Goal: Transaction & Acquisition: Book appointment/travel/reservation

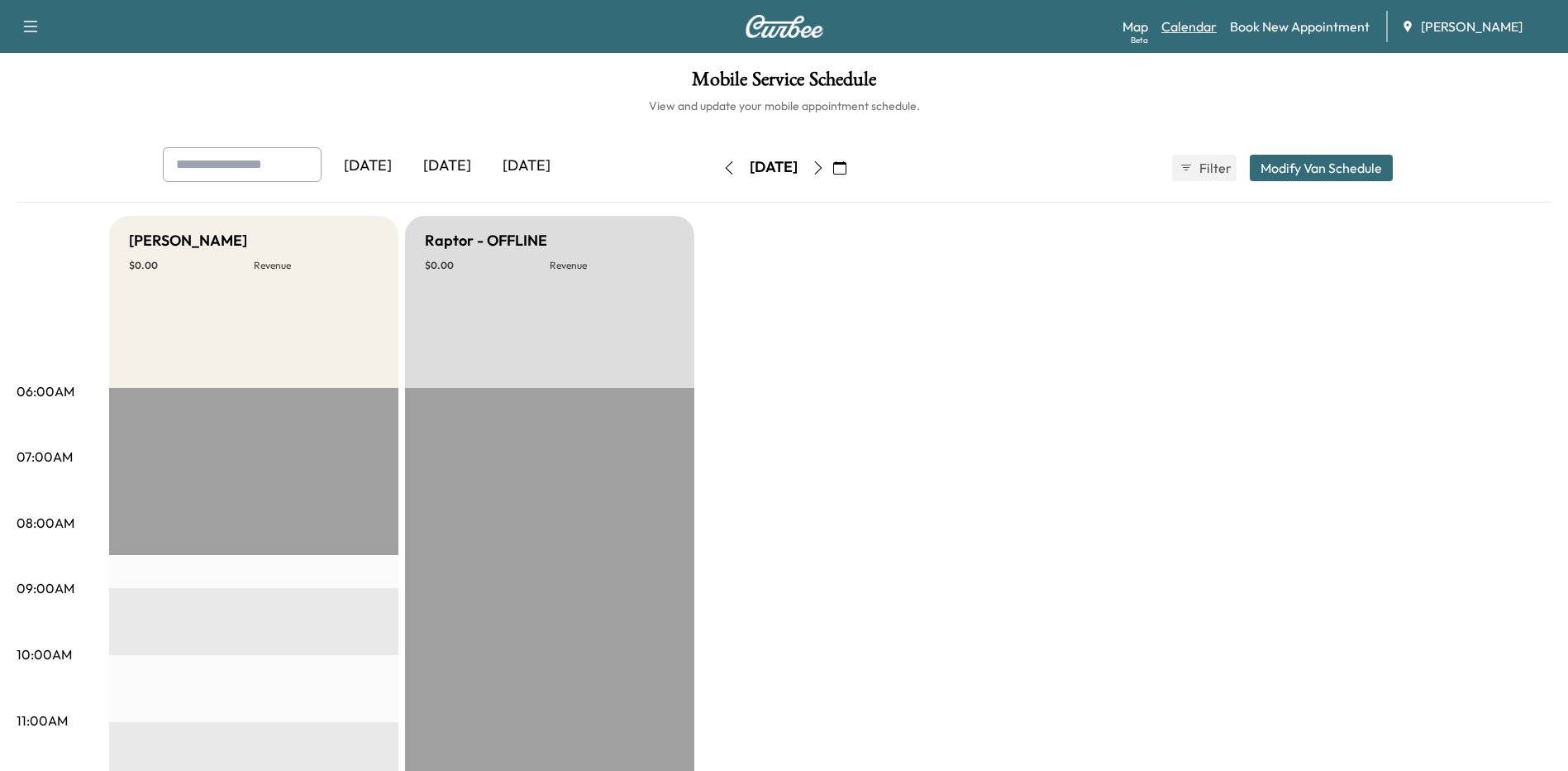
click at [1205, 25] on link "Calendar" at bounding box center [1189, 26] width 56 height 20
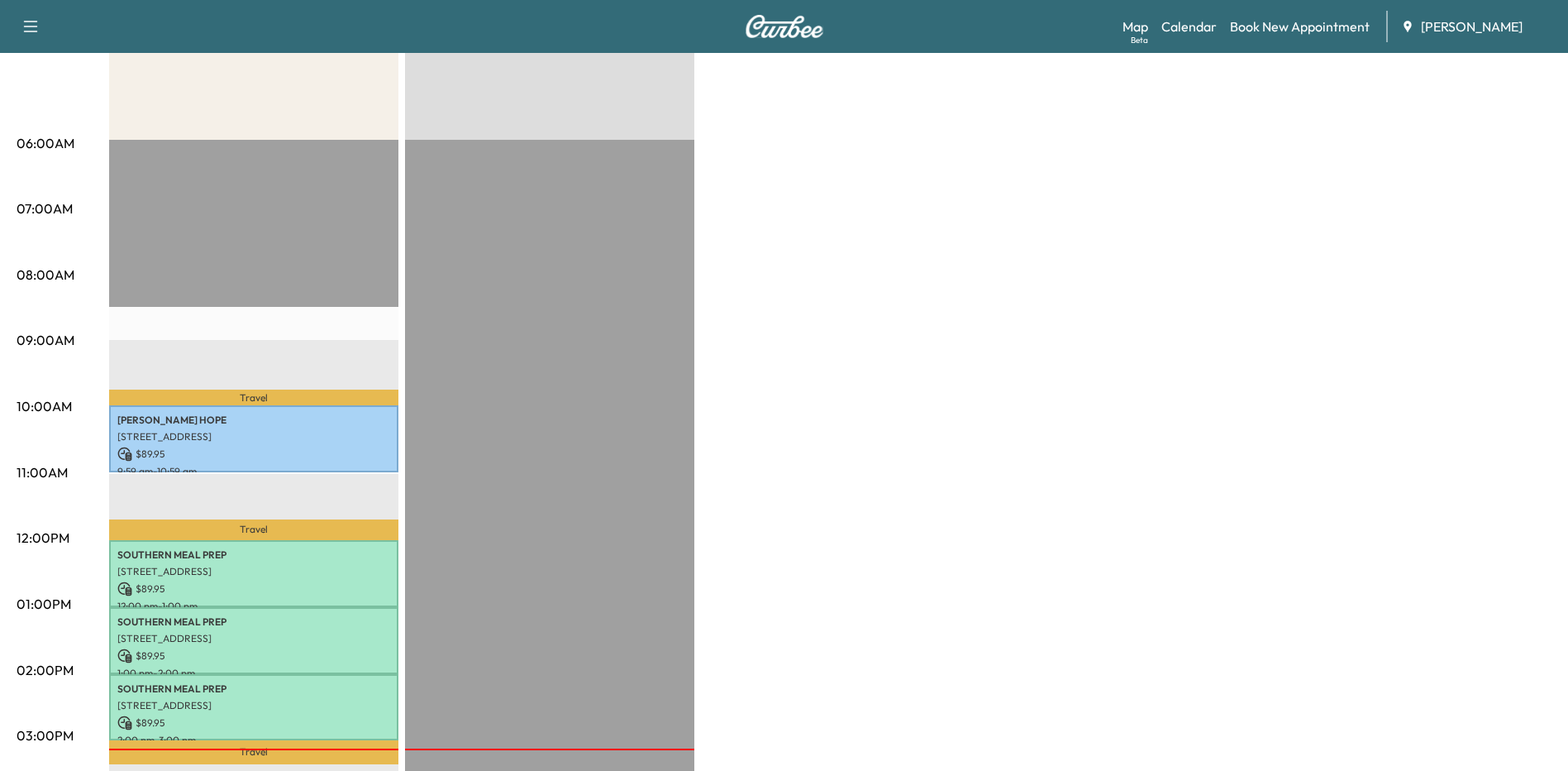
click at [855, 294] on div "Bronco - [PERSON_NAME] $ 359.80 Revenue 4 hr Work Time 54 min Transit Time Trav…" at bounding box center [830, 588] width 1442 height 1241
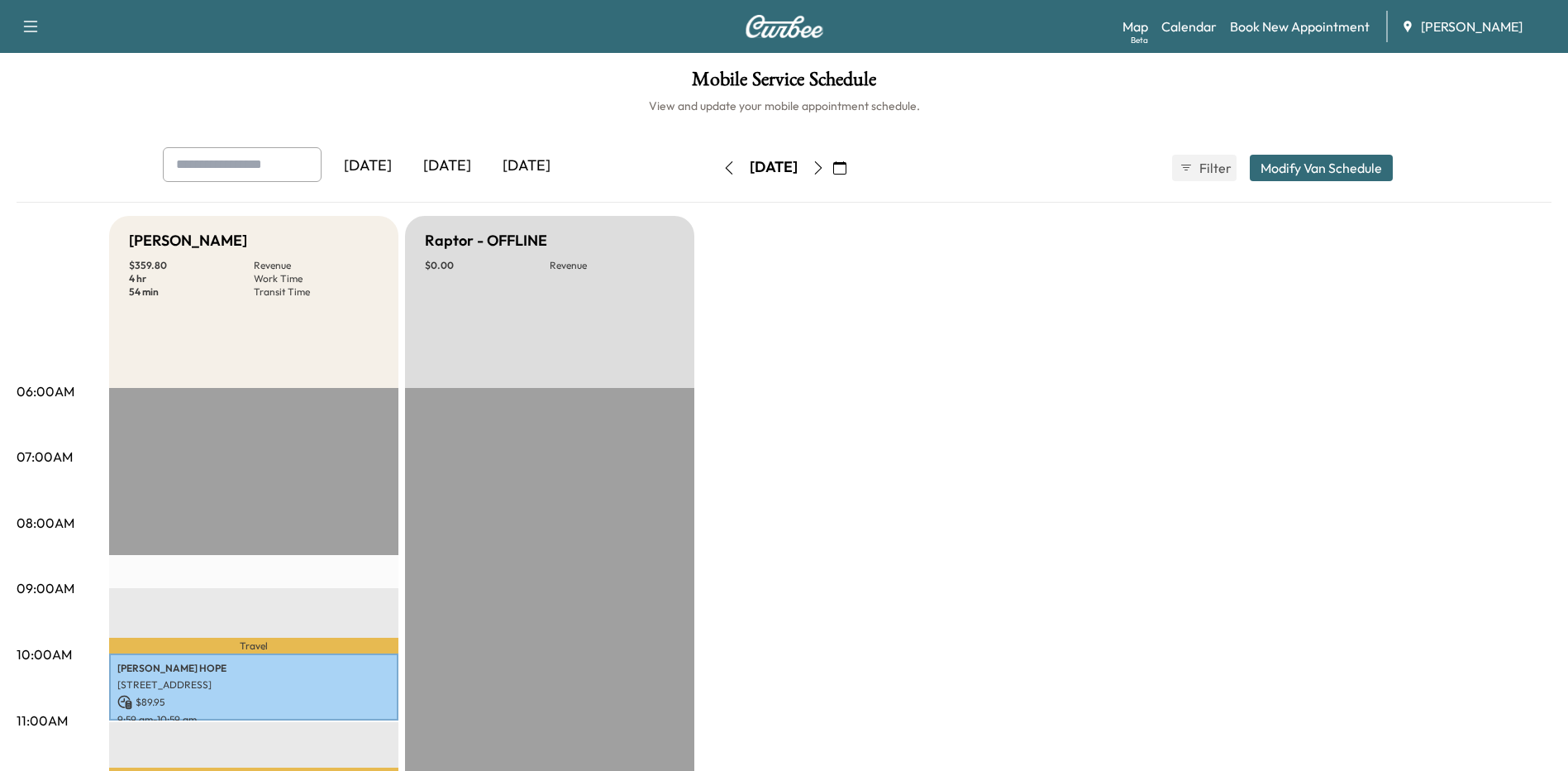
click at [825, 168] on icon "button" at bounding box center [818, 167] width 14 height 14
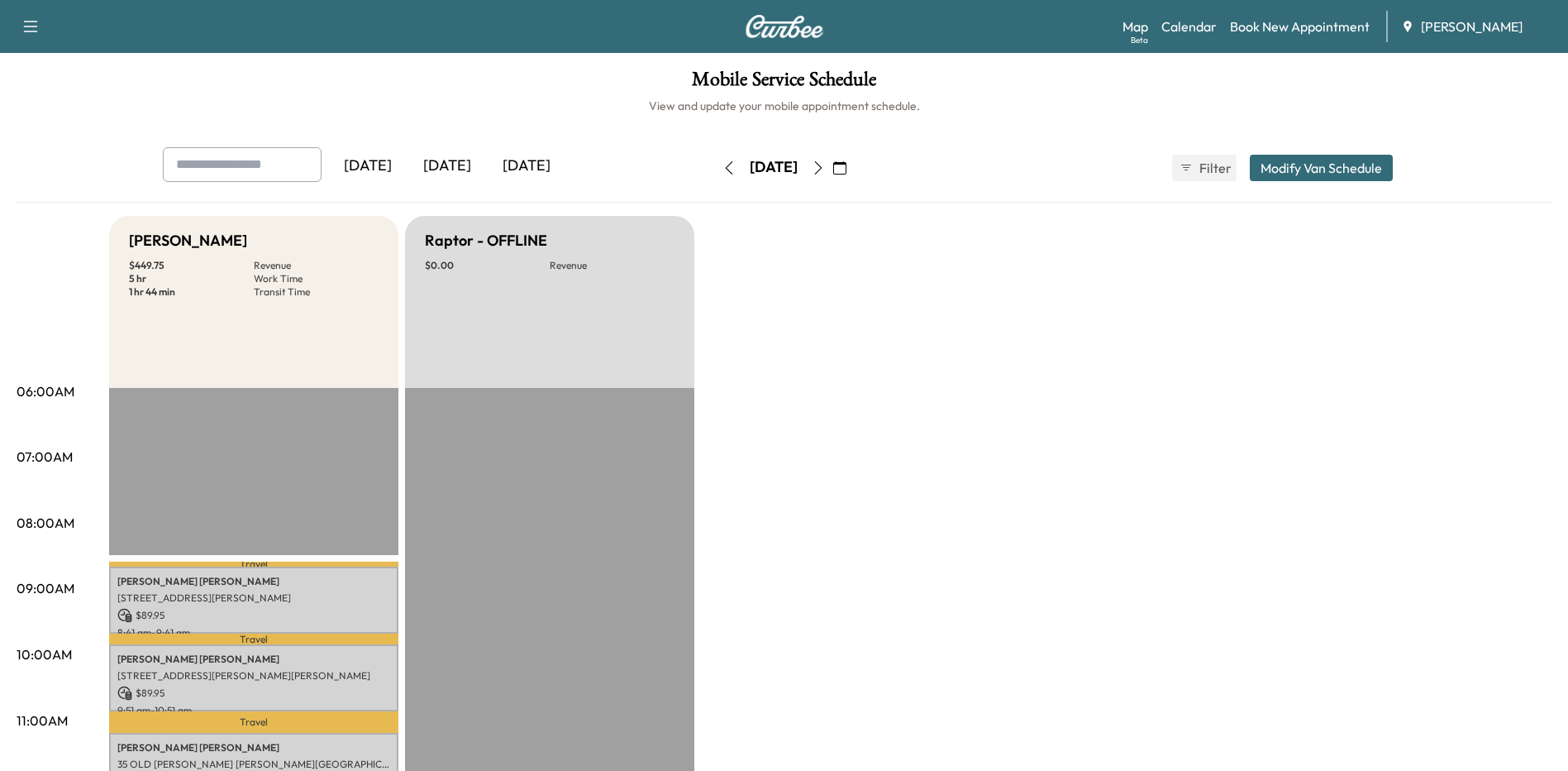
click at [825, 166] on icon "button" at bounding box center [818, 167] width 14 height 14
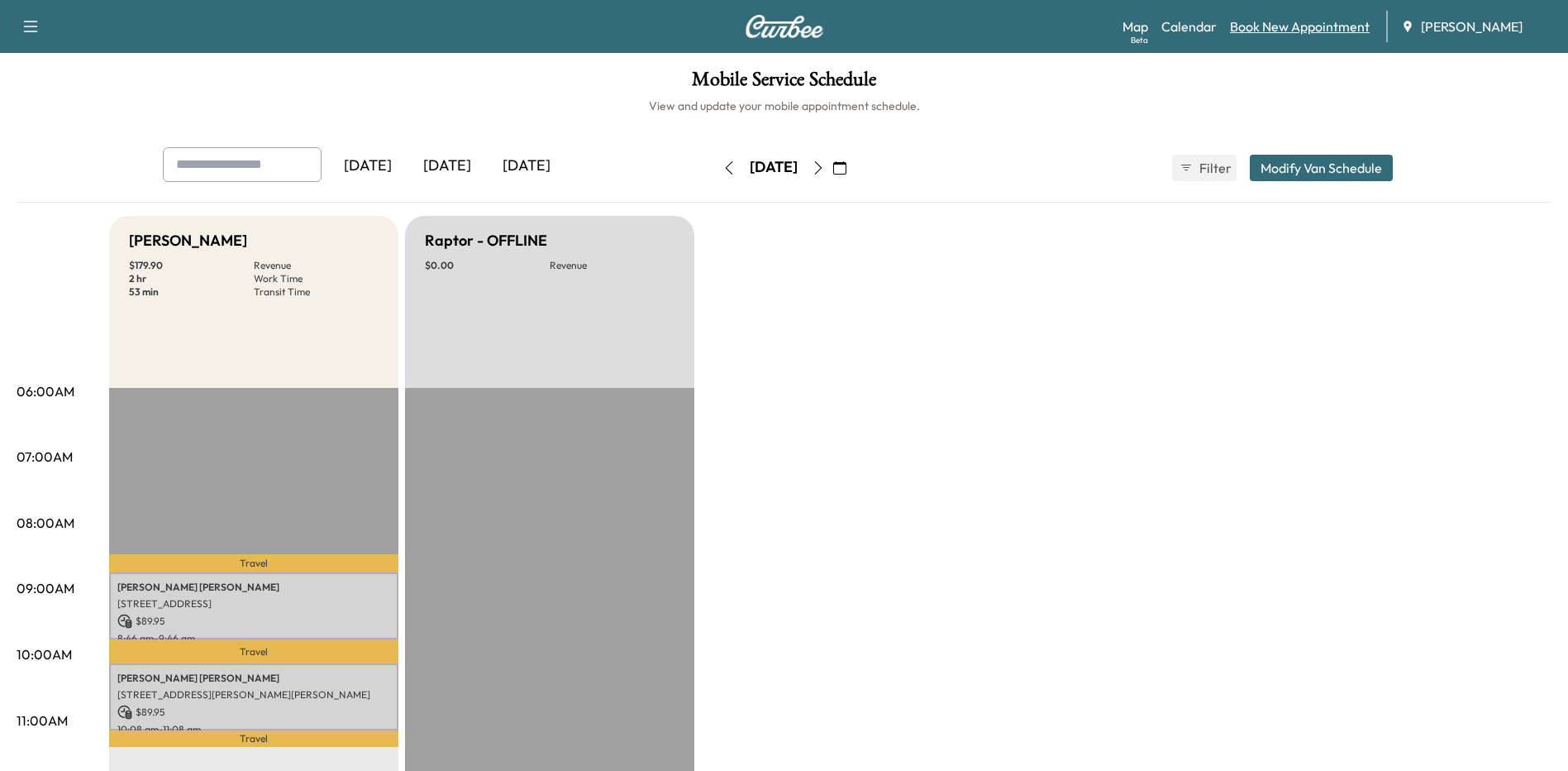
click at [1333, 25] on link "Book New Appointment" at bounding box center [1300, 26] width 140 height 20
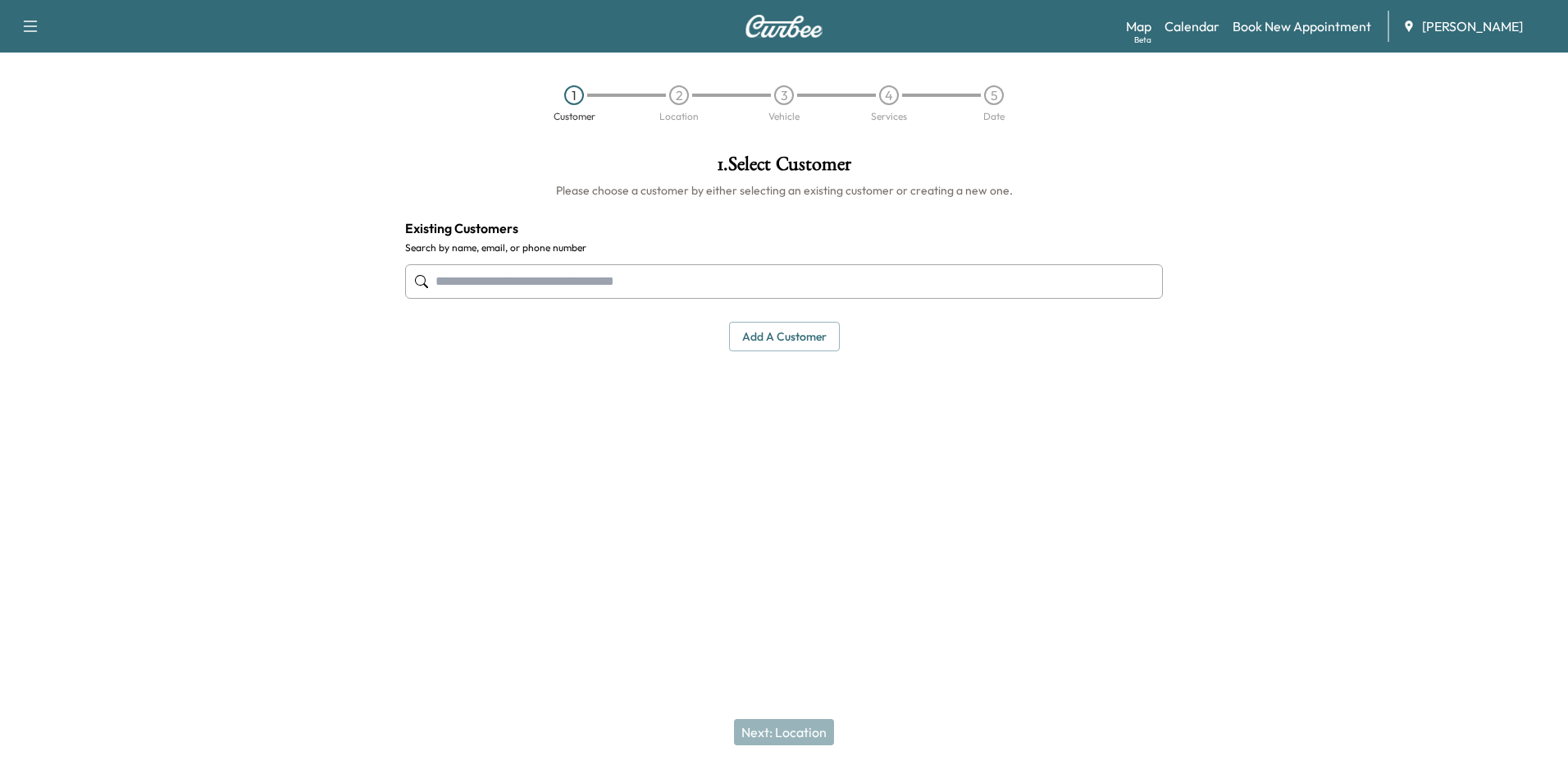
click at [811, 285] on input "text" at bounding box center [784, 282] width 757 height 34
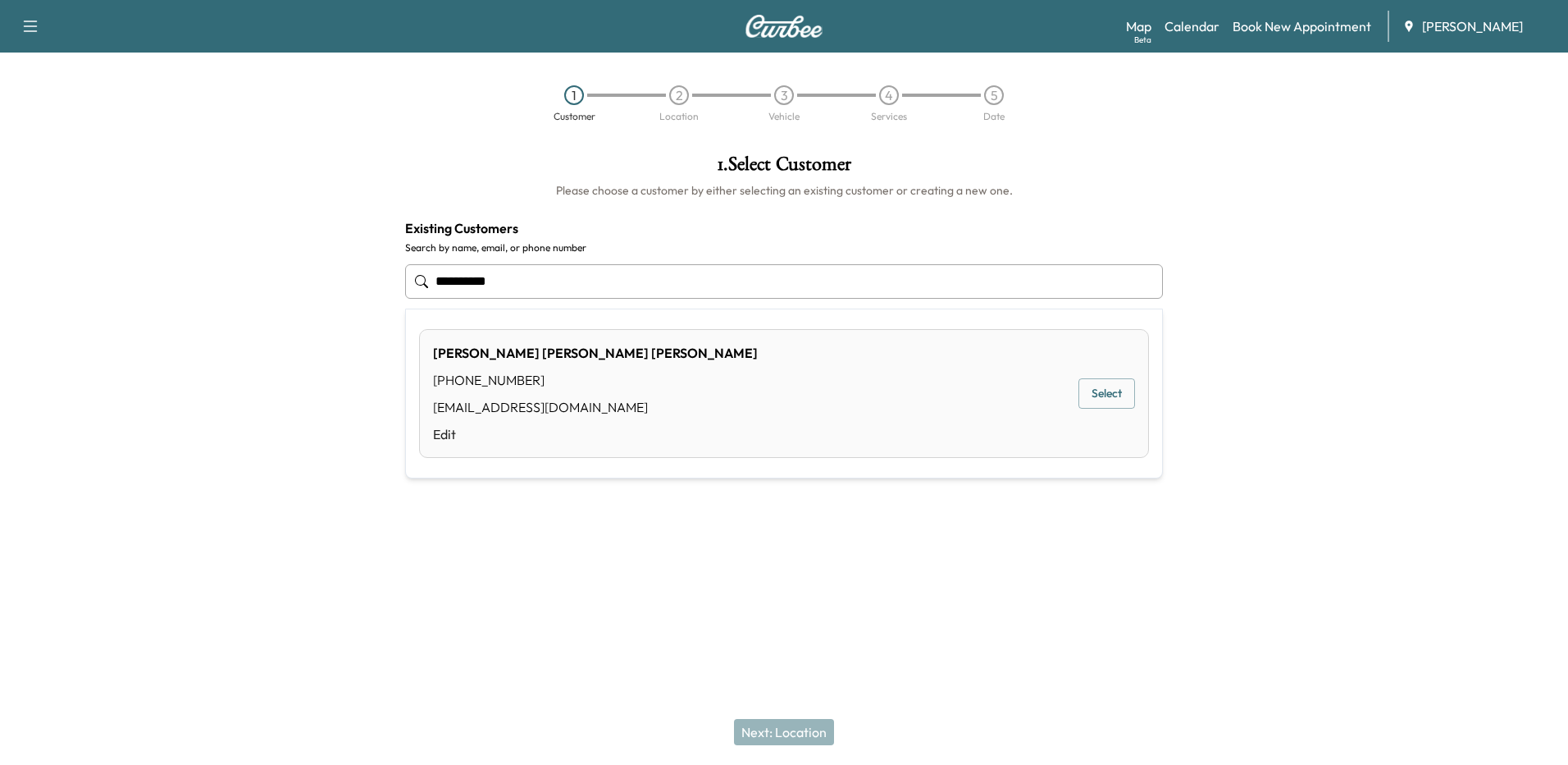
click at [1077, 390] on div "[PERSON_NAME] [PERSON_NAME] [PHONE_NUMBER] [EMAIL_ADDRESS][DOMAIN_NAME] Edit Se…" at bounding box center [784, 393] width 730 height 129
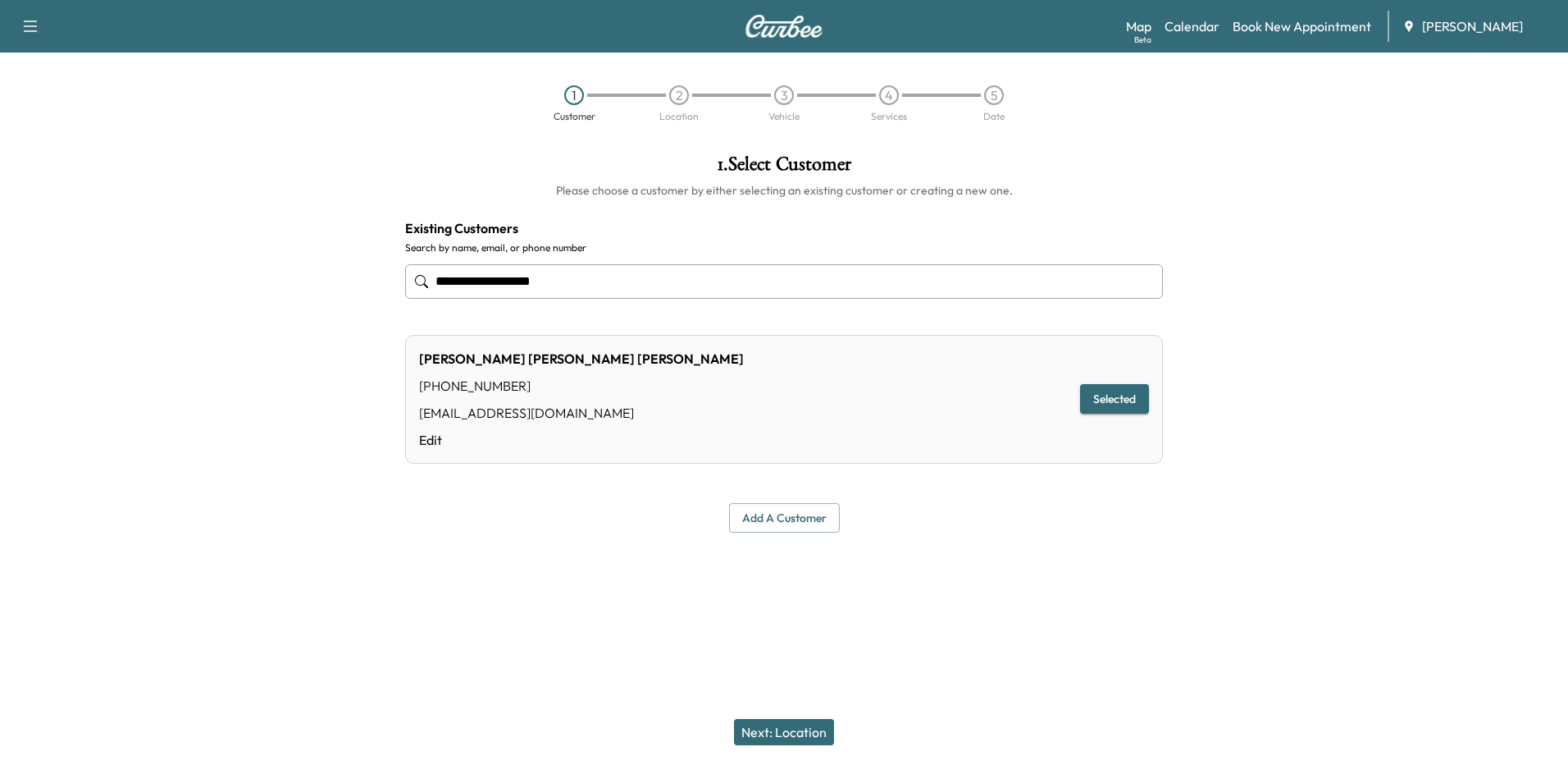
type input "**********"
click at [748, 736] on button "Next: Location" at bounding box center [784, 732] width 100 height 26
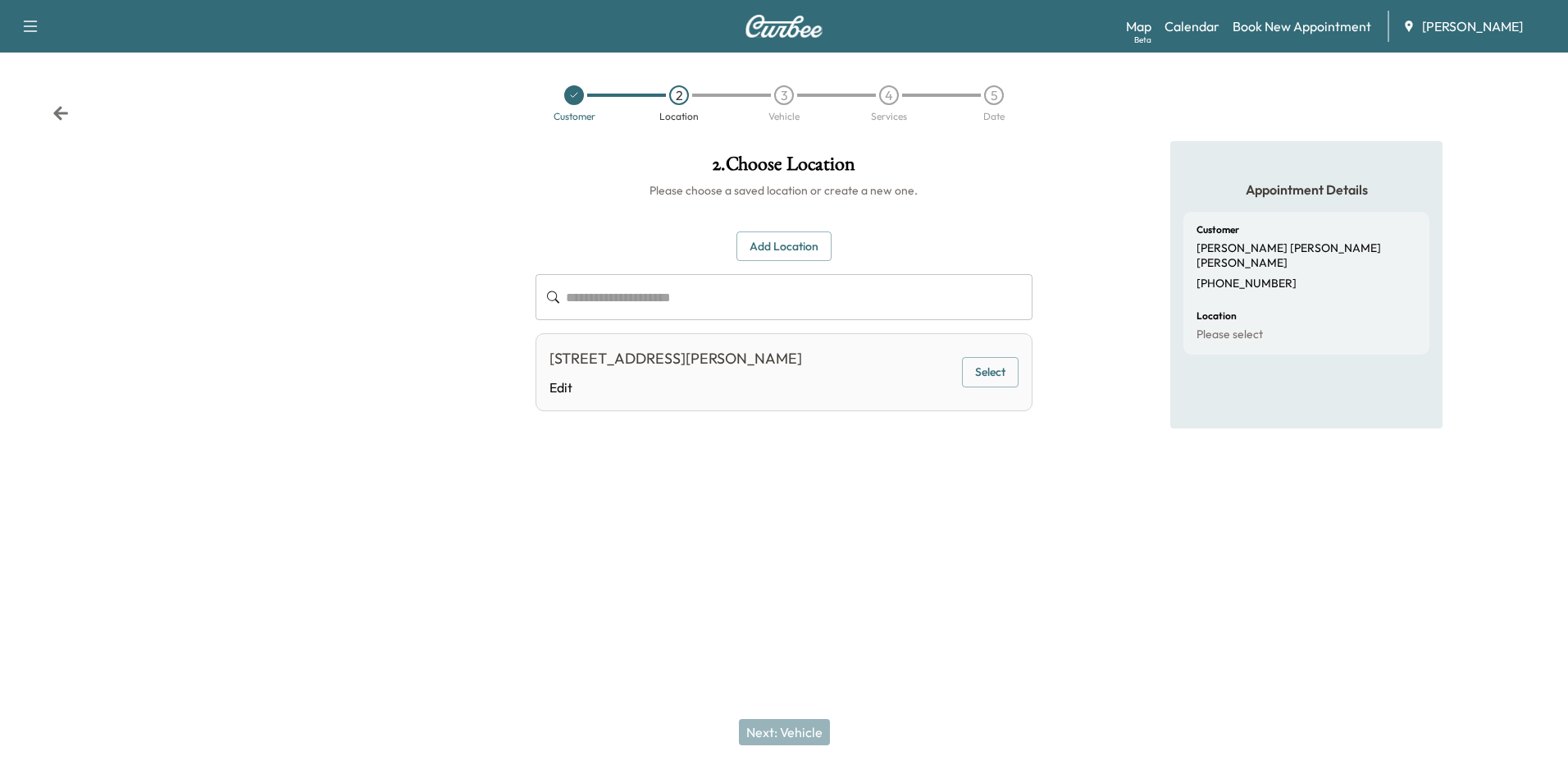
click at [959, 371] on div "[STREET_ADDRESS][PERSON_NAME] Edit Select" at bounding box center [784, 372] width 496 height 78
click at [970, 371] on button "Select" at bounding box center [990, 372] width 57 height 31
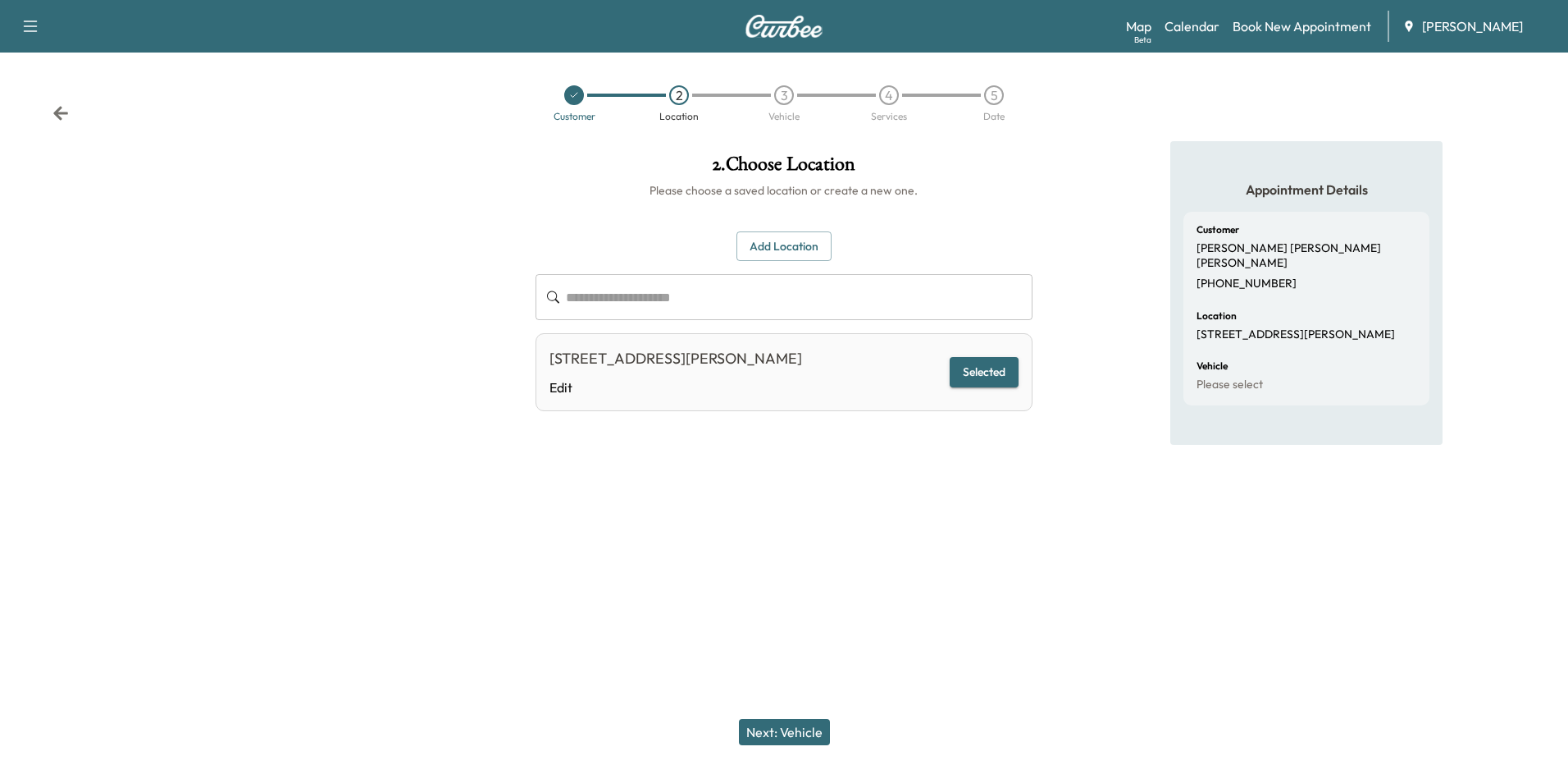
click at [814, 728] on button "Next: Vehicle" at bounding box center [784, 732] width 91 height 26
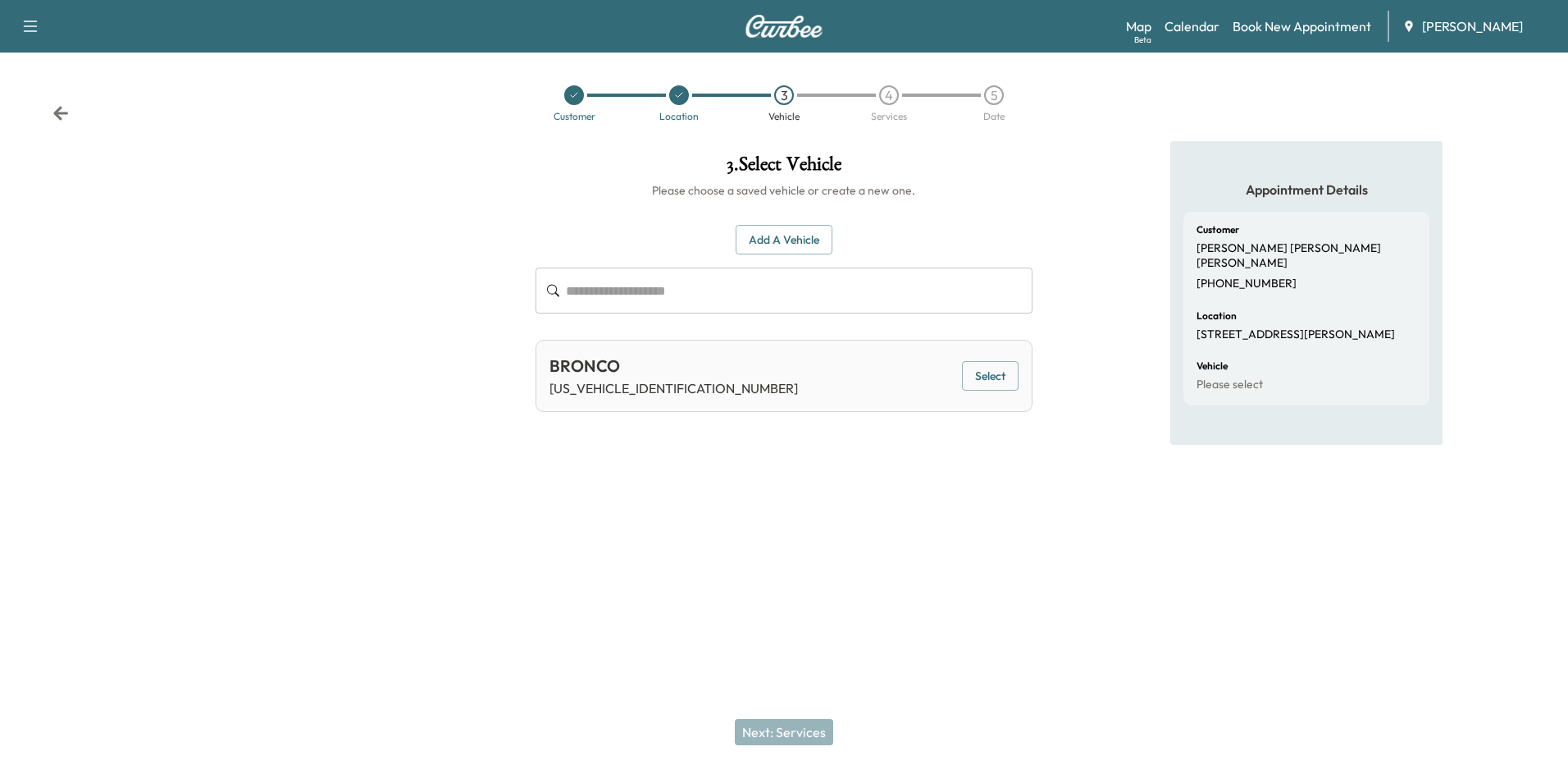
click at [1008, 365] on button "Select" at bounding box center [990, 377] width 57 height 31
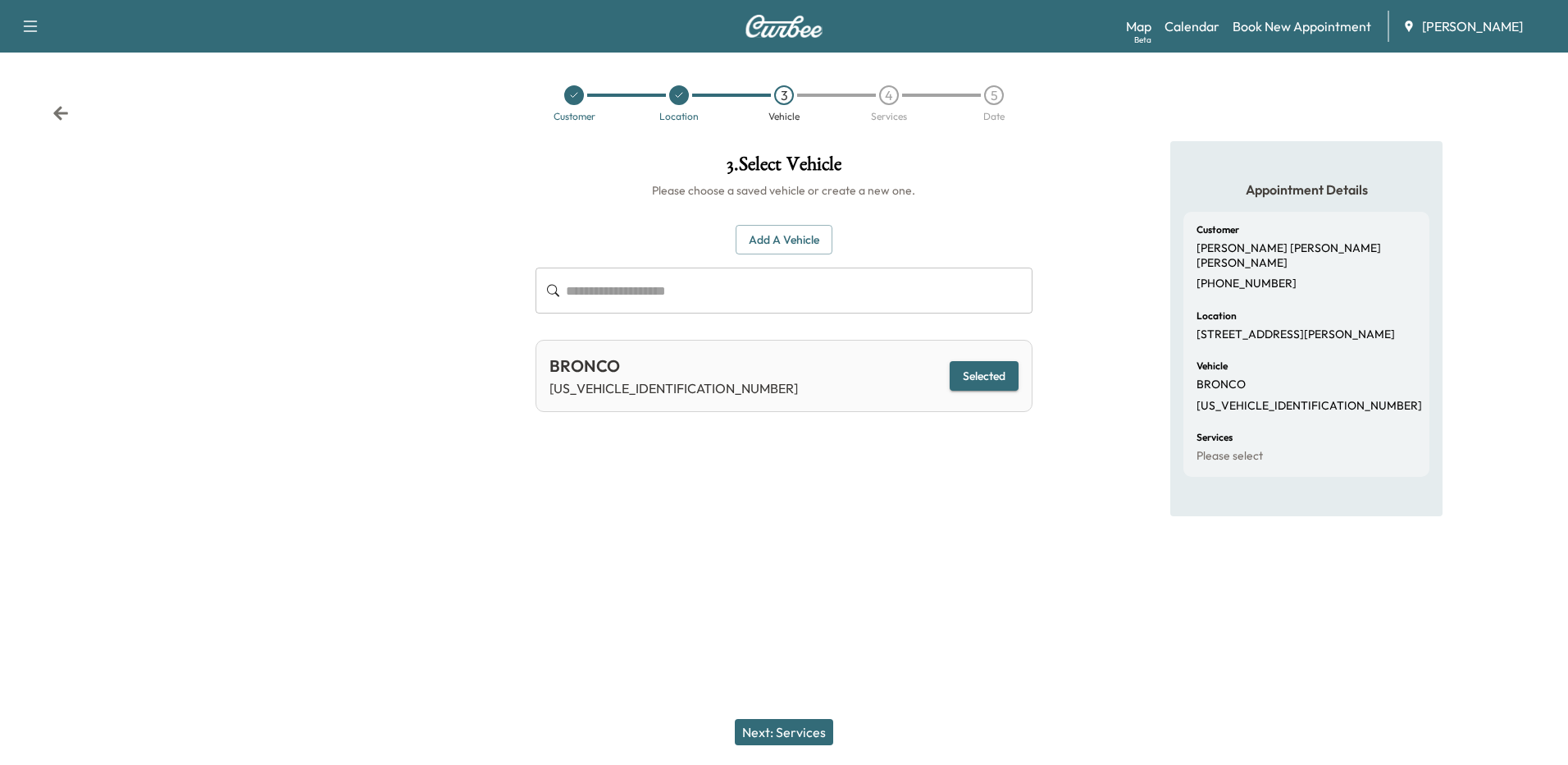
click at [825, 726] on button "Next: Services" at bounding box center [784, 732] width 98 height 26
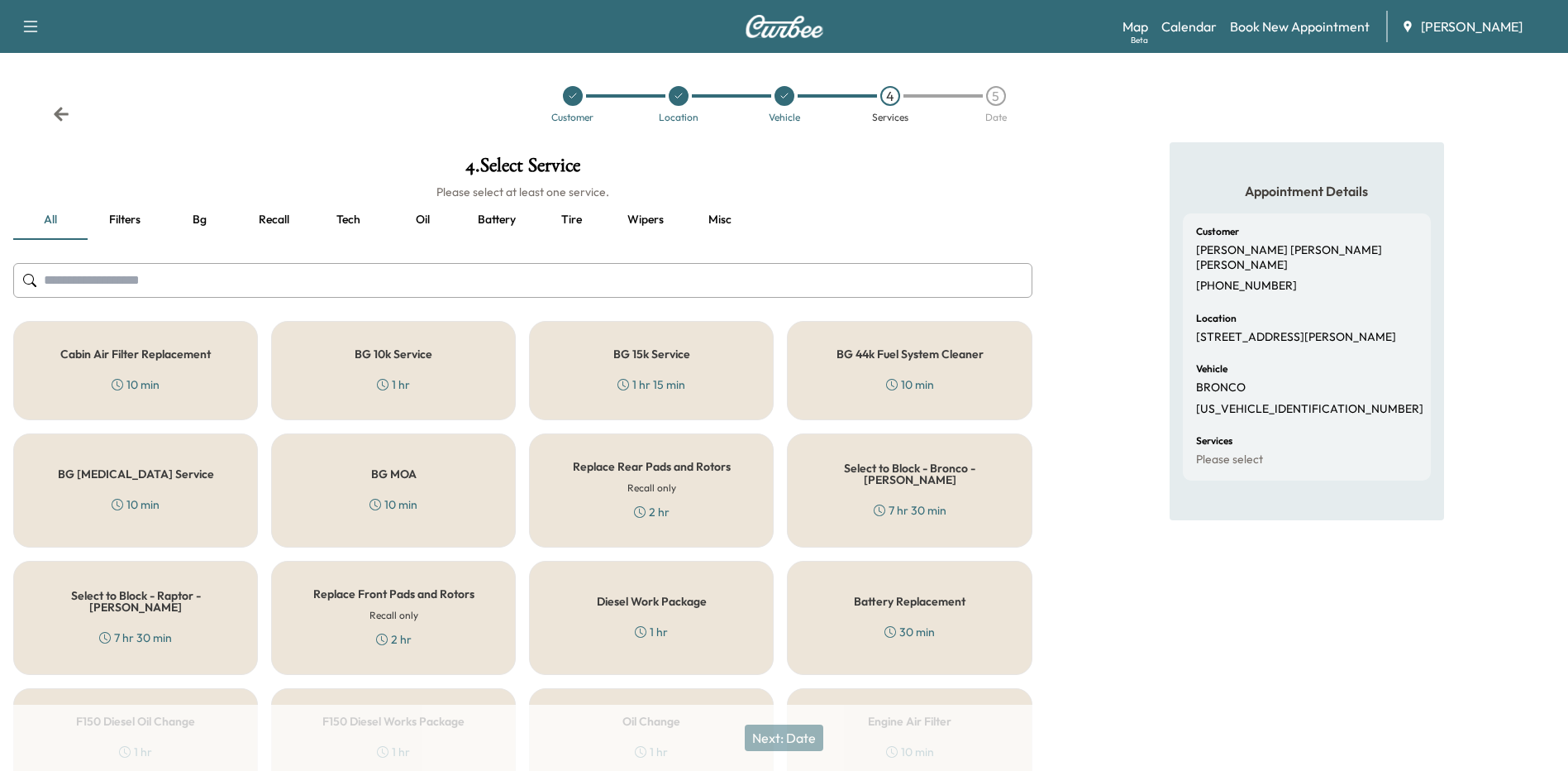
click at [427, 218] on button "Oil" at bounding box center [422, 220] width 75 height 40
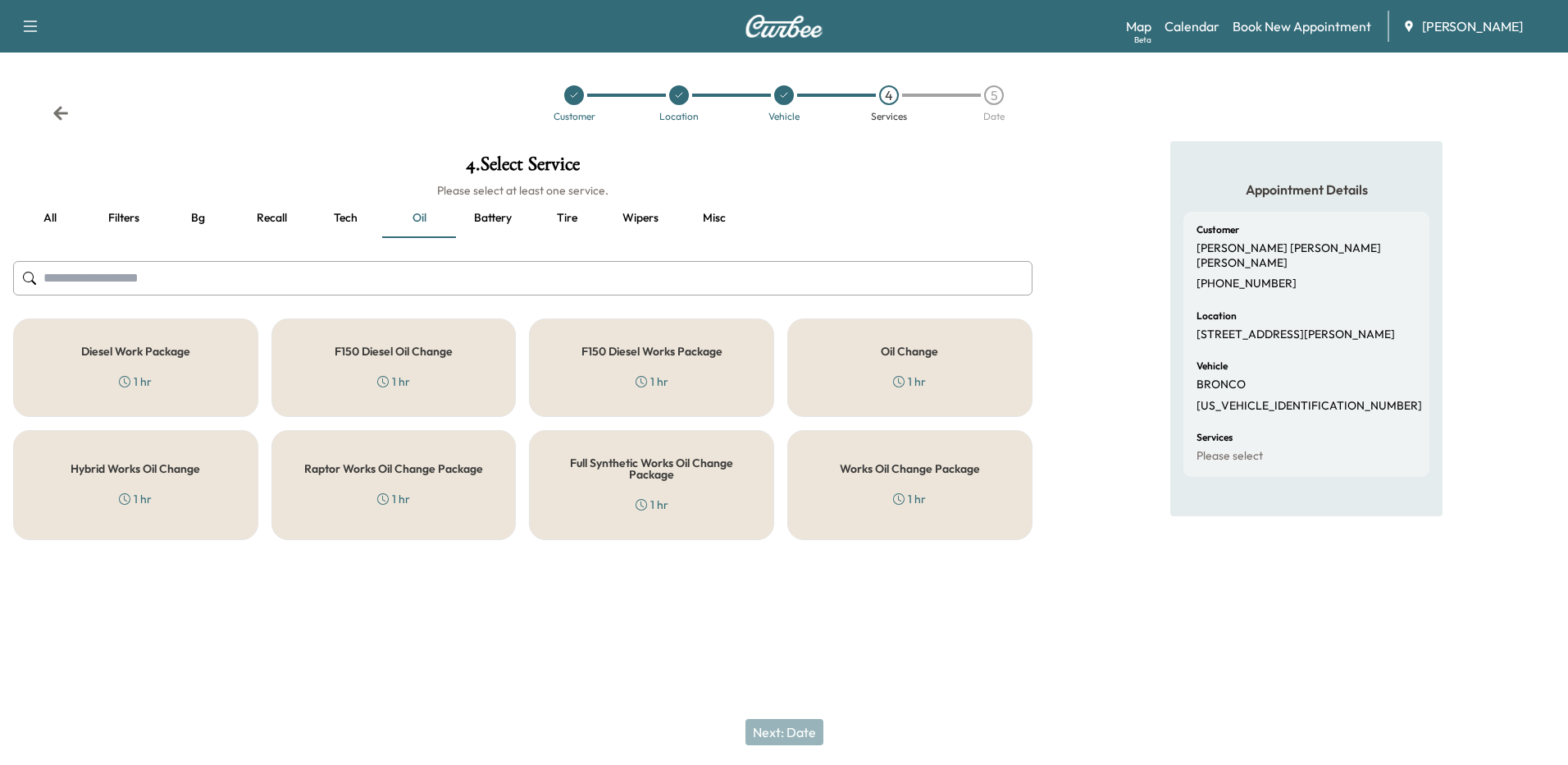
click at [914, 508] on div "Works Oil Change Package 1 hr" at bounding box center [910, 485] width 246 height 110
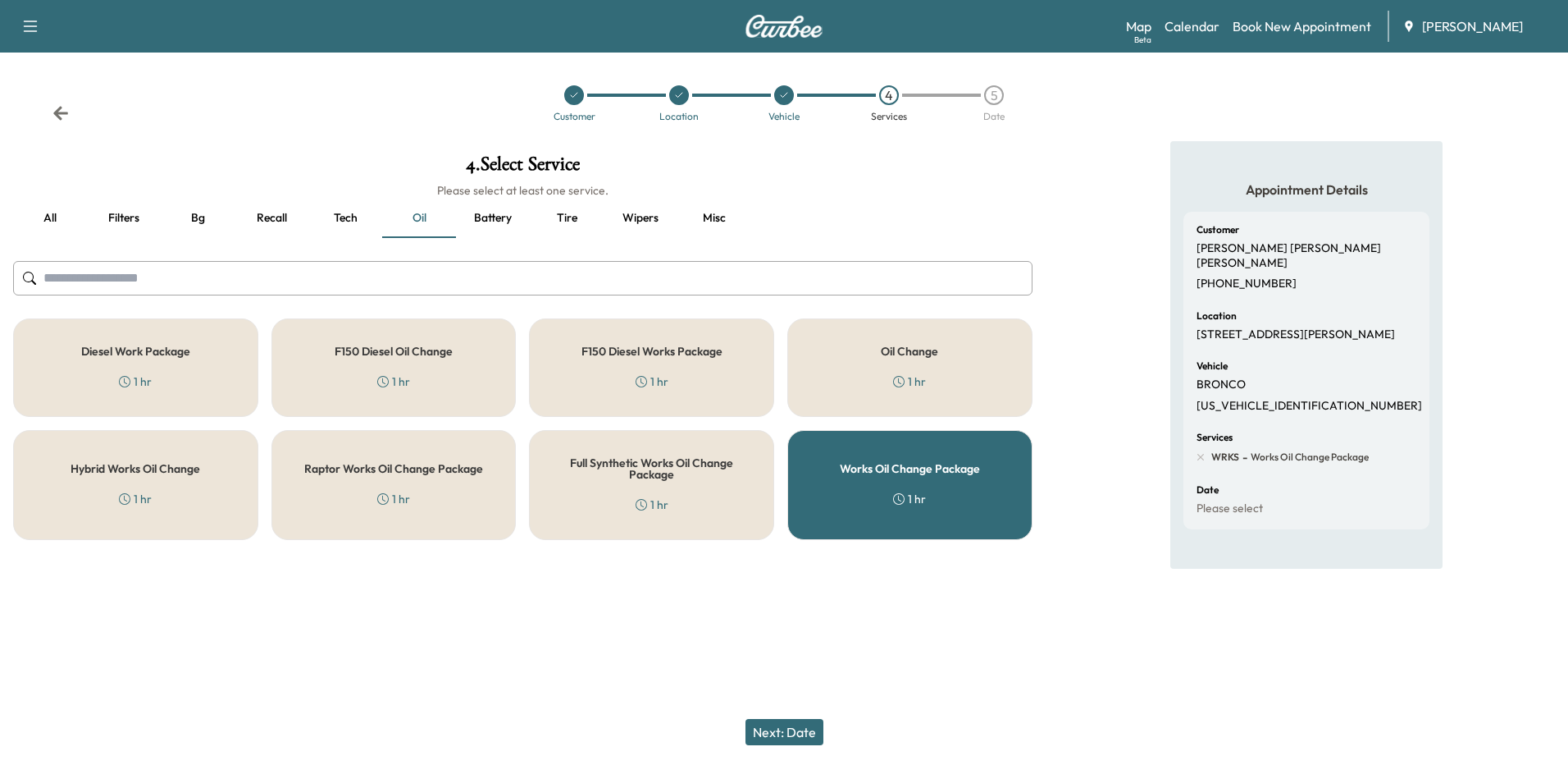
click at [796, 733] on button "Next: Date" at bounding box center [784, 732] width 78 height 26
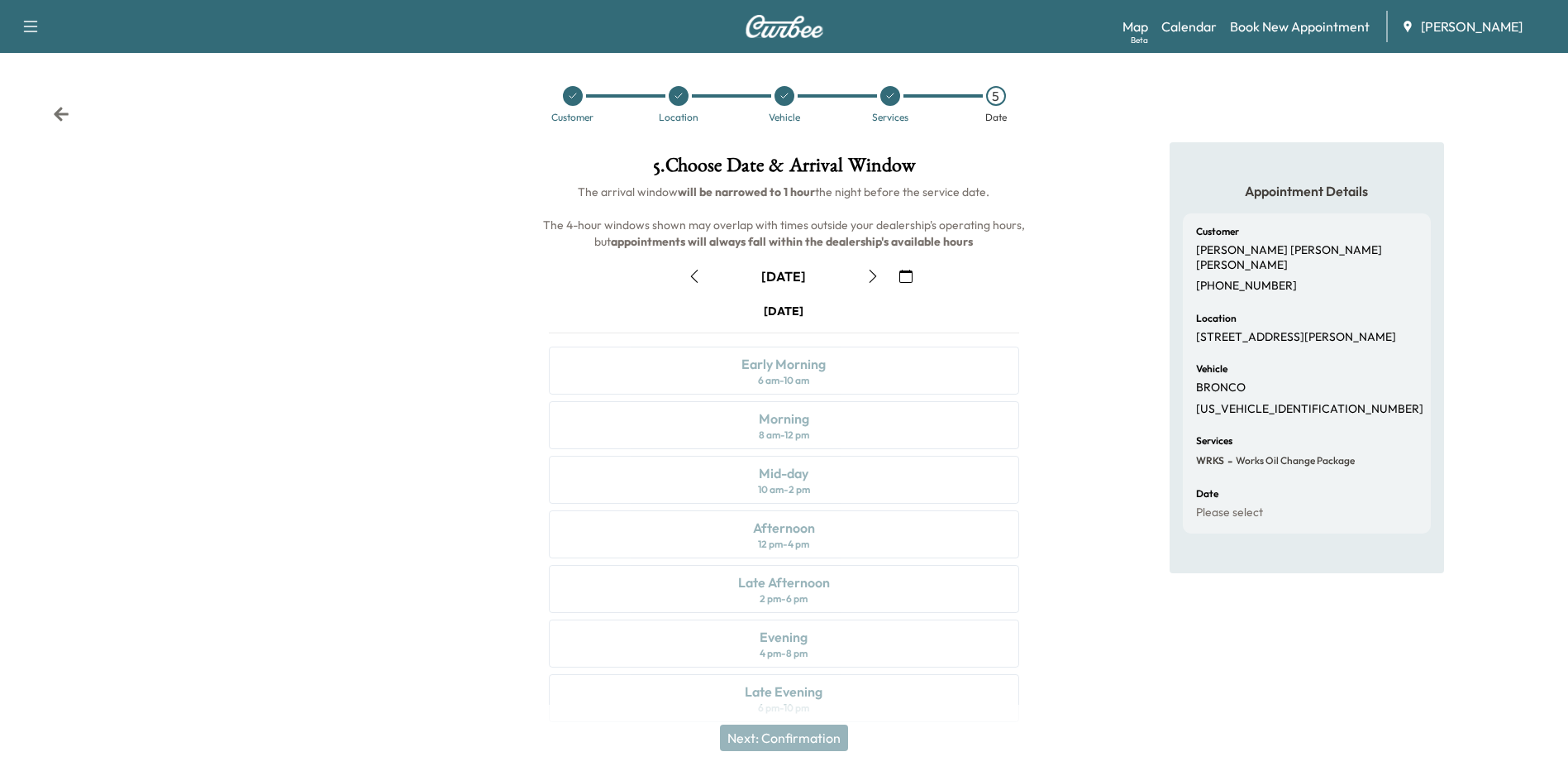
click at [899, 274] on icon "button" at bounding box center [905, 276] width 14 height 14
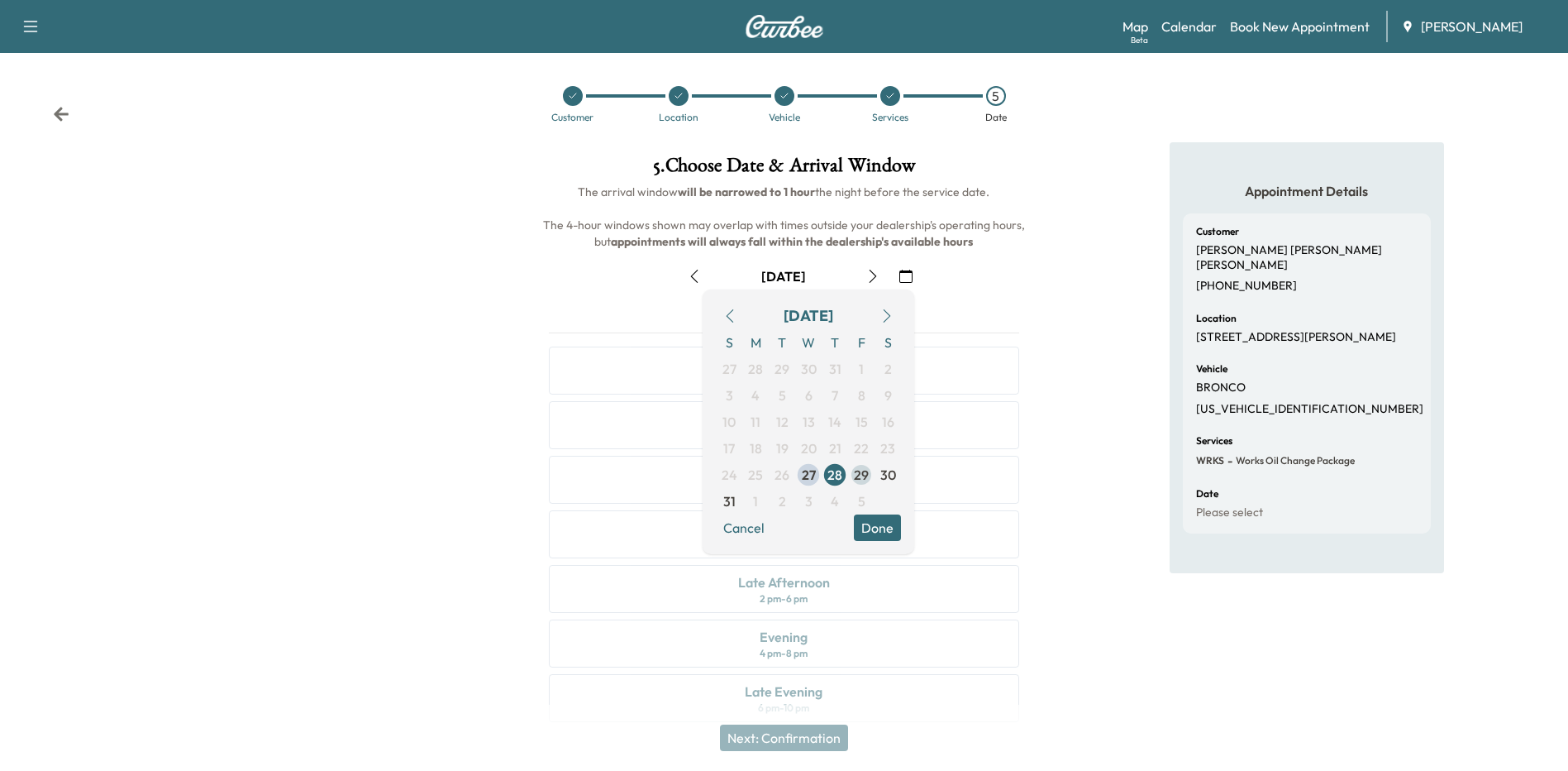
click at [857, 474] on span "29" at bounding box center [861, 475] width 15 height 20
click at [880, 529] on button "Done" at bounding box center [877, 527] width 47 height 26
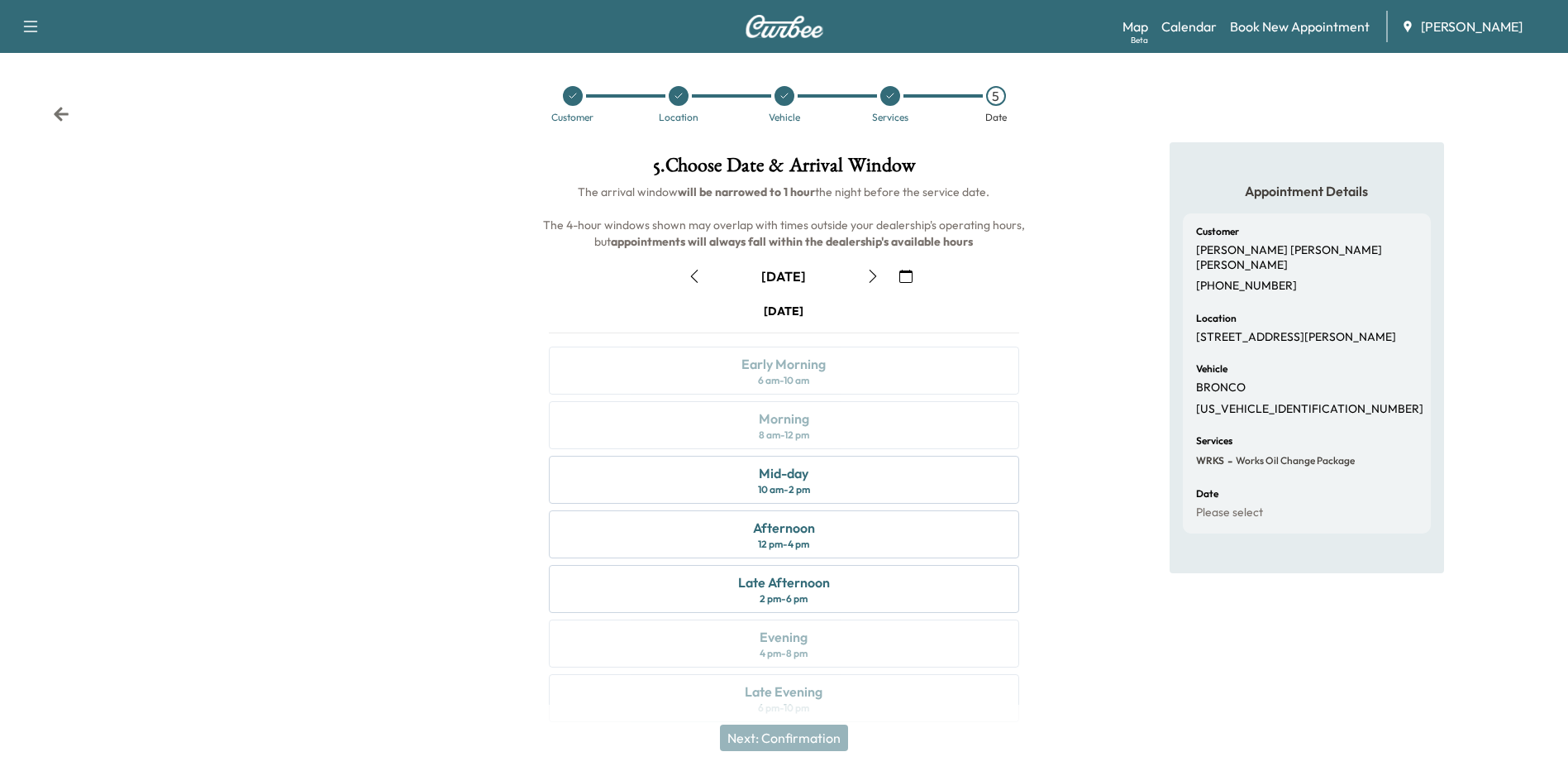
click at [701, 283] on button "button" at bounding box center [694, 276] width 28 height 26
click at [693, 273] on icon "button" at bounding box center [694, 276] width 14 height 14
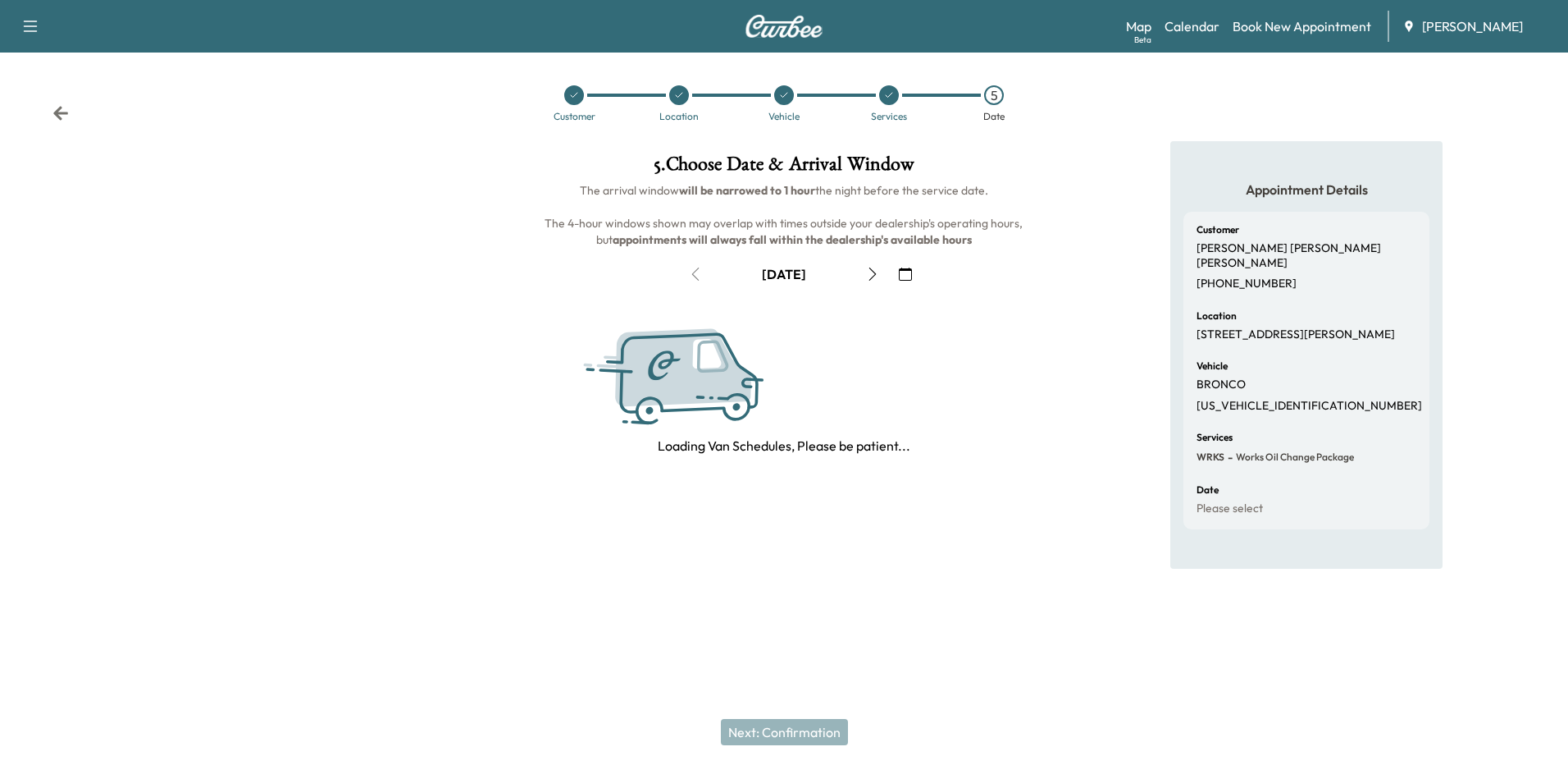
click at [876, 275] on icon "button" at bounding box center [872, 274] width 14 height 14
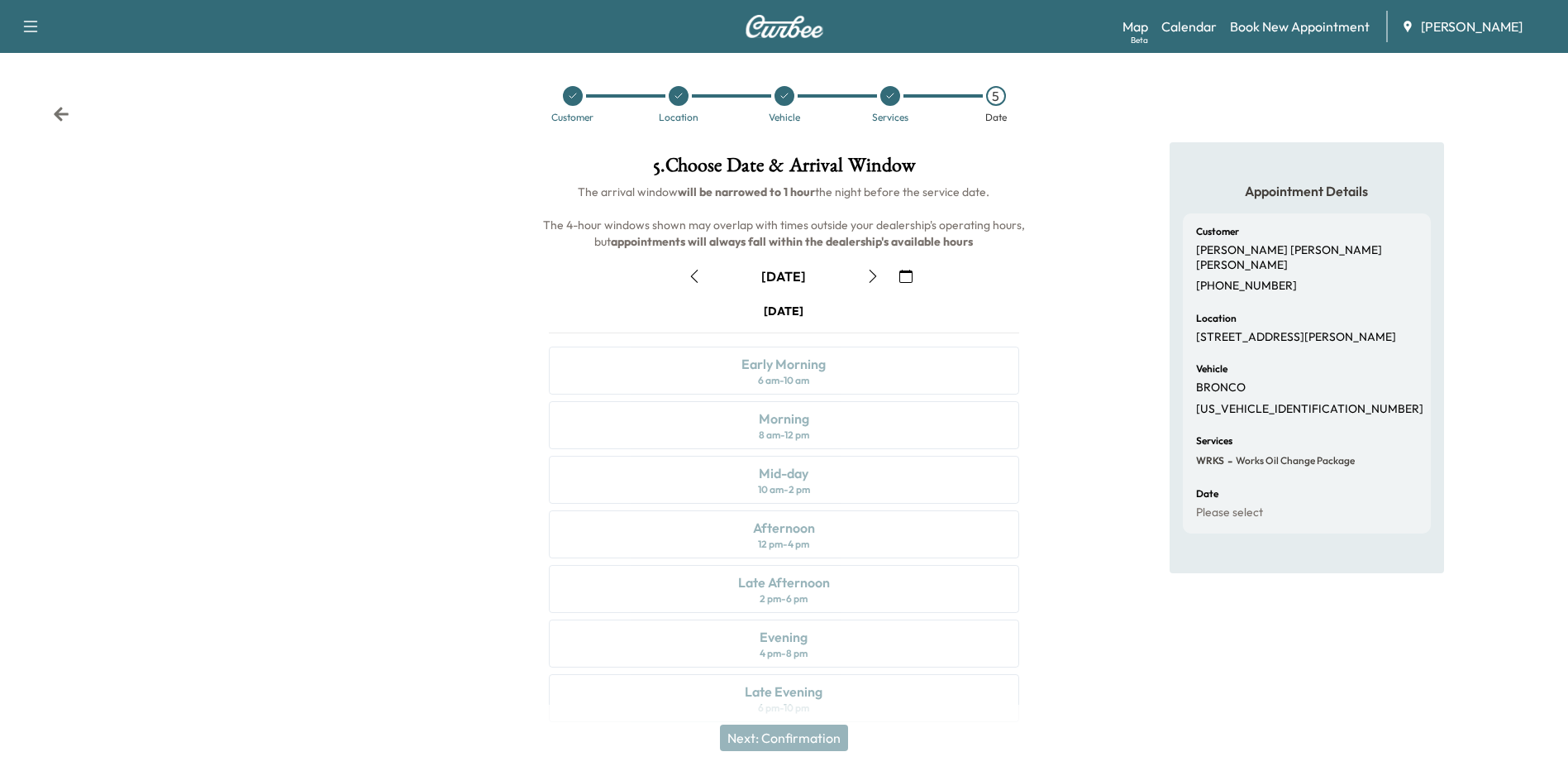
click at [882, 278] on button "button" at bounding box center [873, 276] width 28 height 26
click at [1104, 528] on div "Appointment Details Customer [PERSON_NAME] [PERSON_NAME] [PHONE_NUMBER] Locatio…" at bounding box center [1307, 441] width 522 height 600
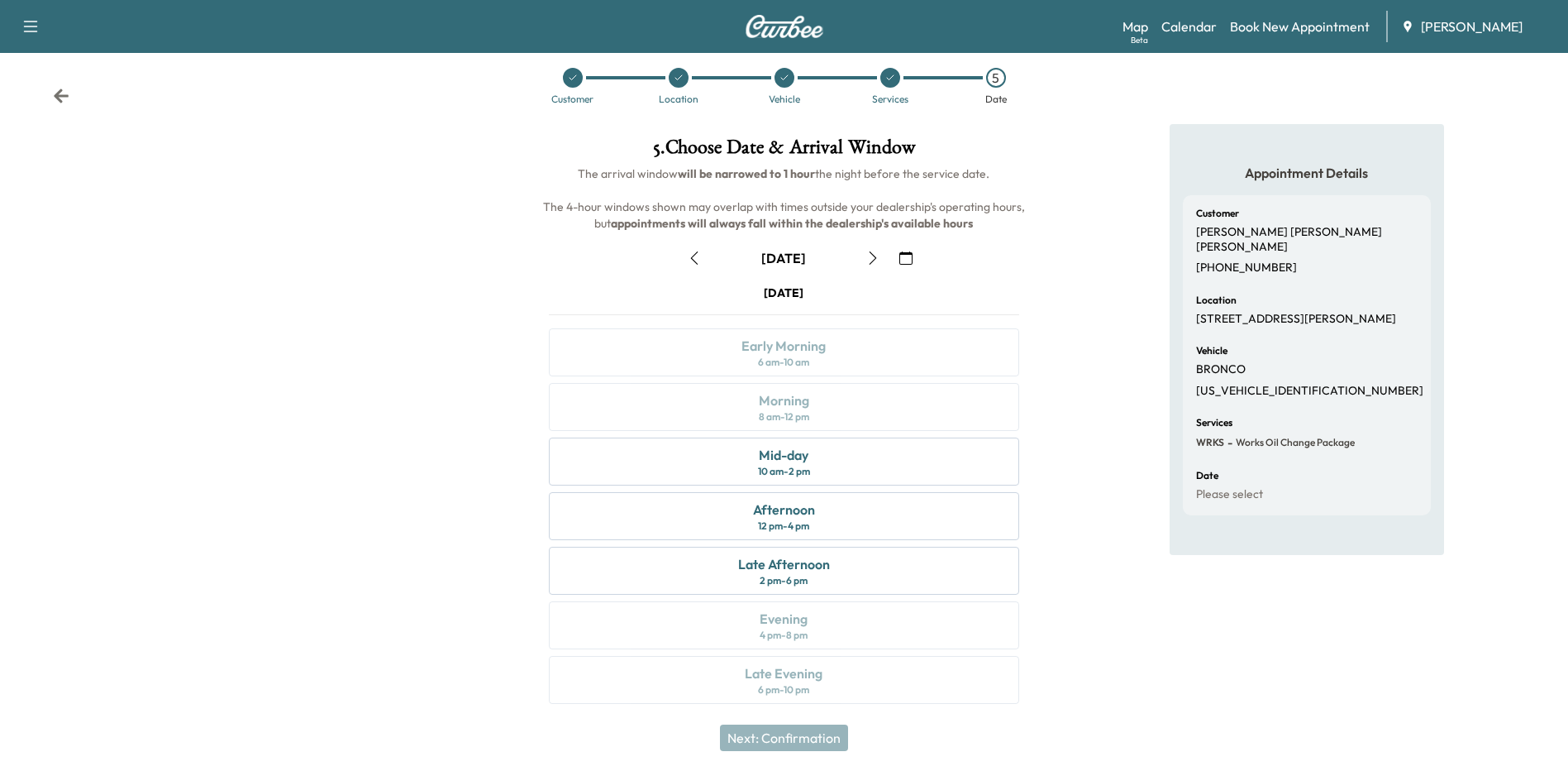
scroll to position [24, 0]
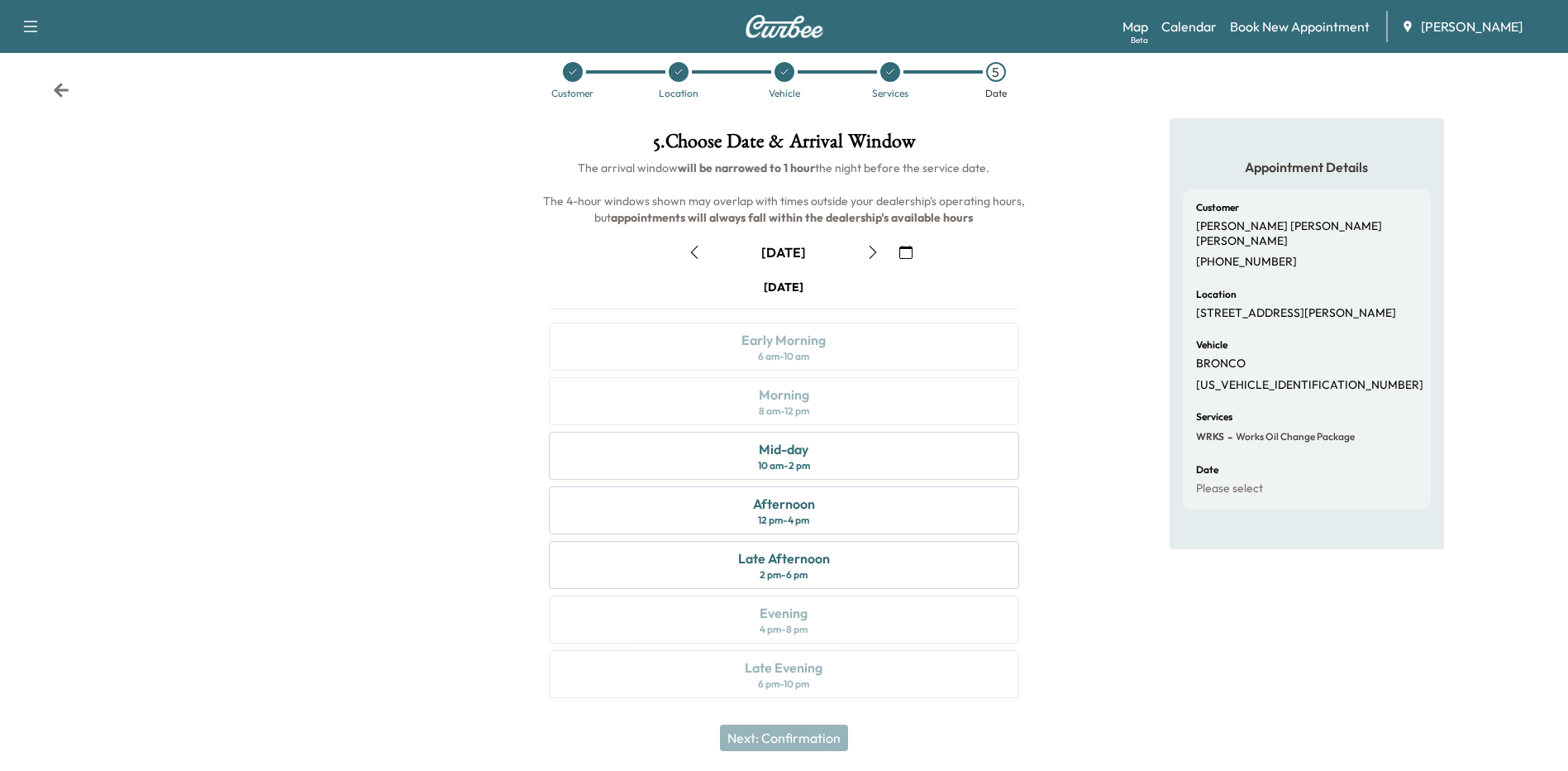
click at [913, 249] on button "button" at bounding box center [905, 252] width 28 height 26
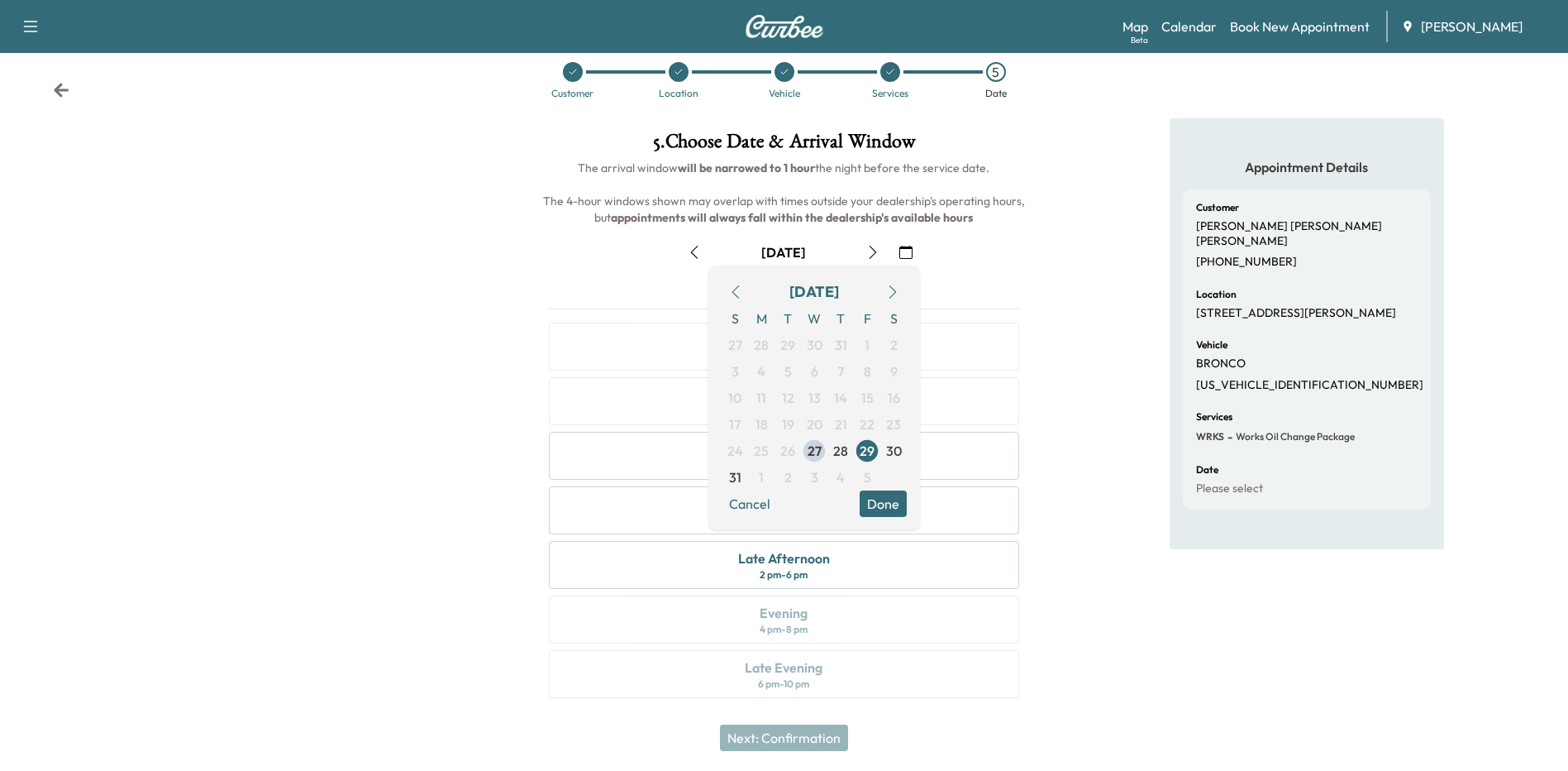
click at [898, 291] on icon "button" at bounding box center [893, 291] width 14 height 14
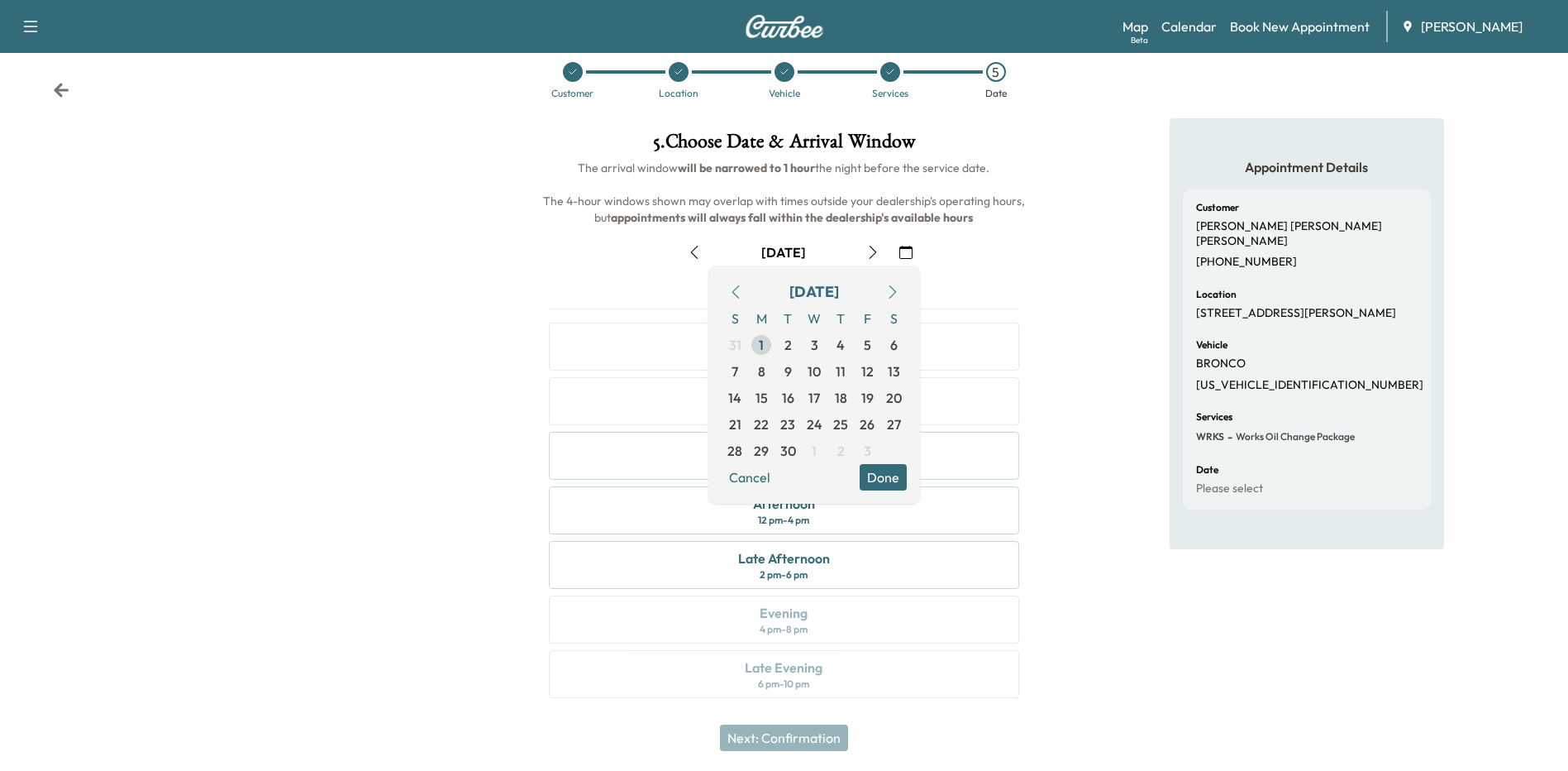
click at [759, 348] on span "1" at bounding box center [761, 345] width 5 height 20
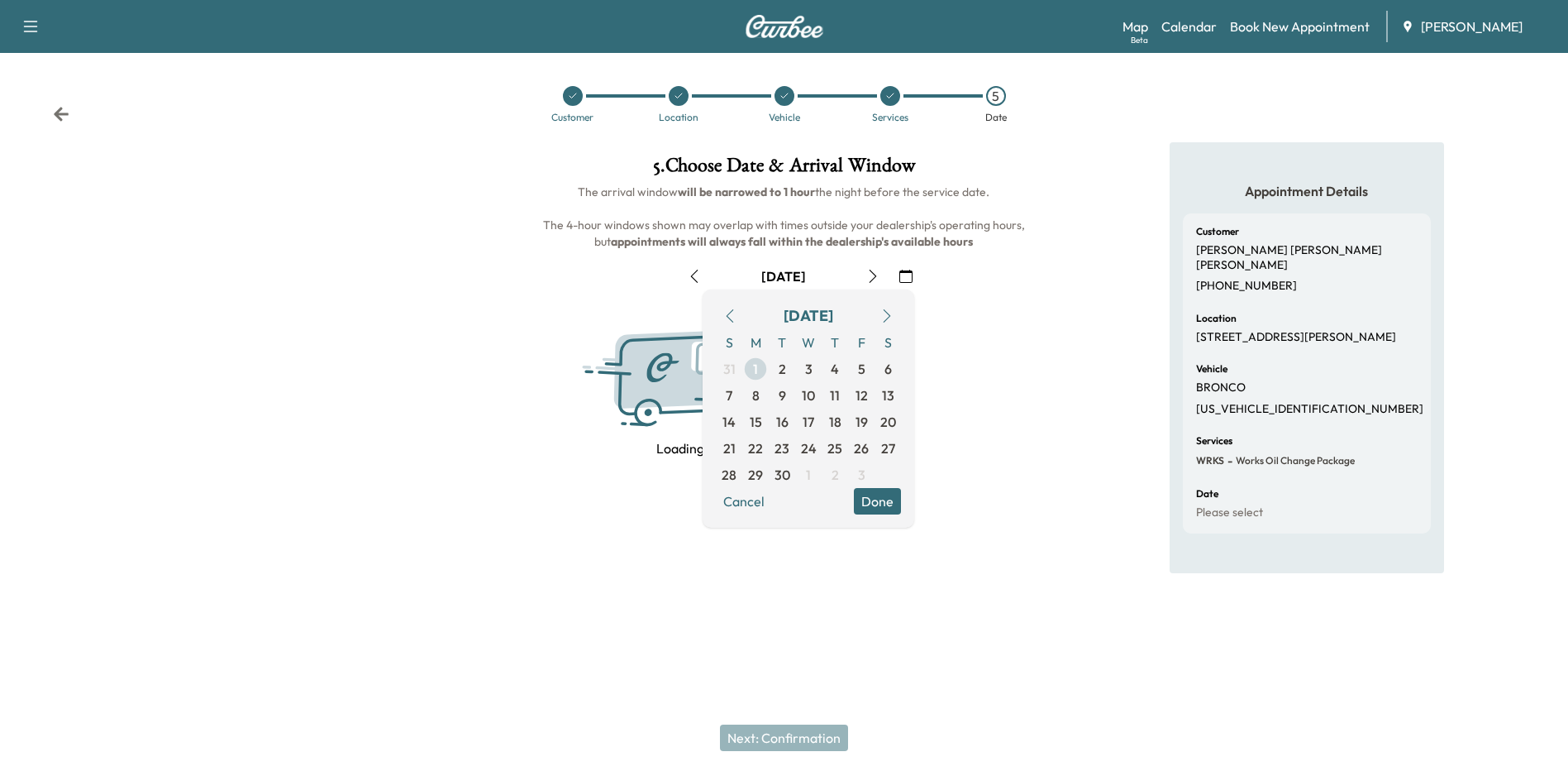
scroll to position [0, 0]
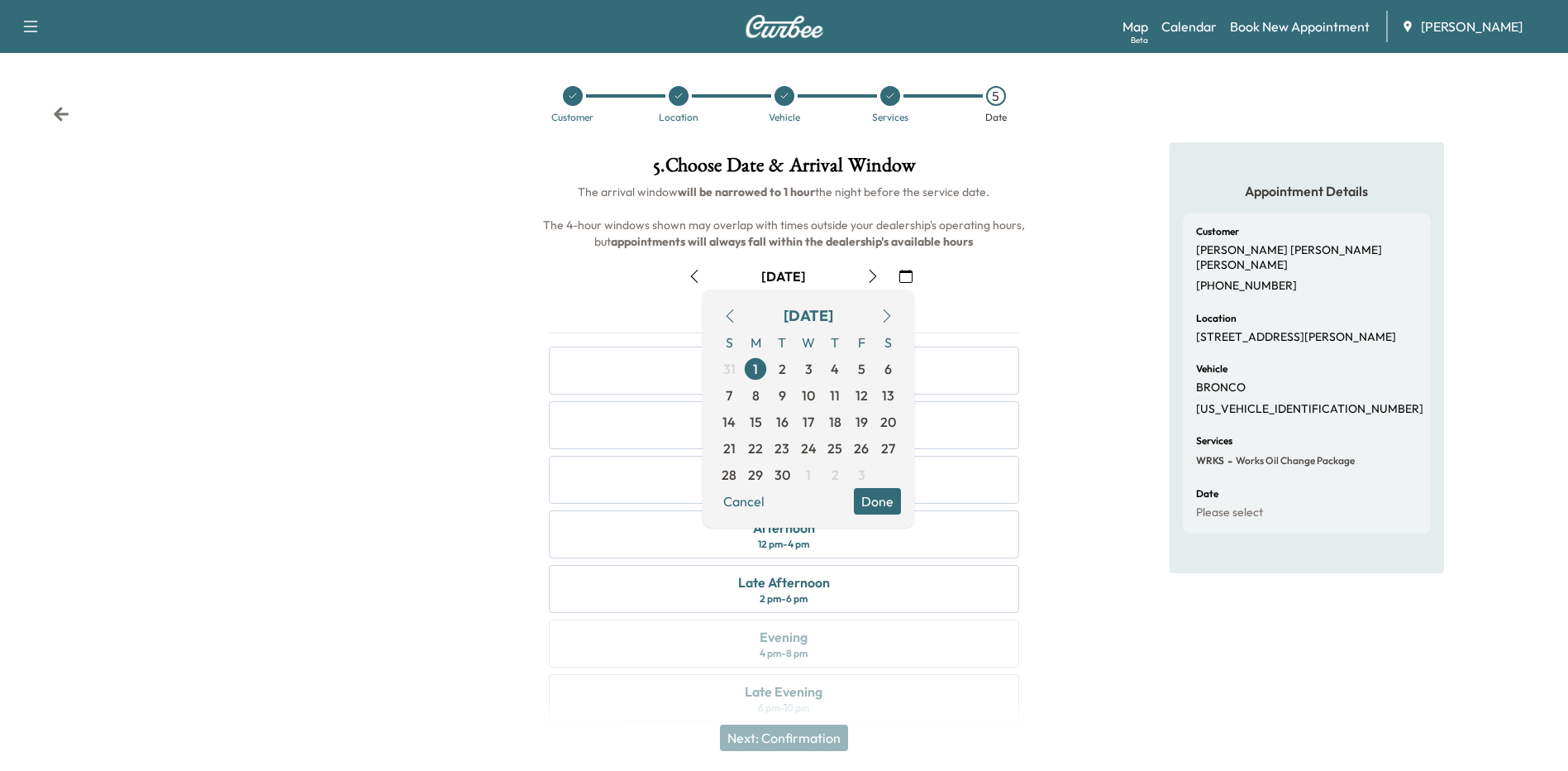
click at [875, 501] on button "Done" at bounding box center [877, 501] width 47 height 26
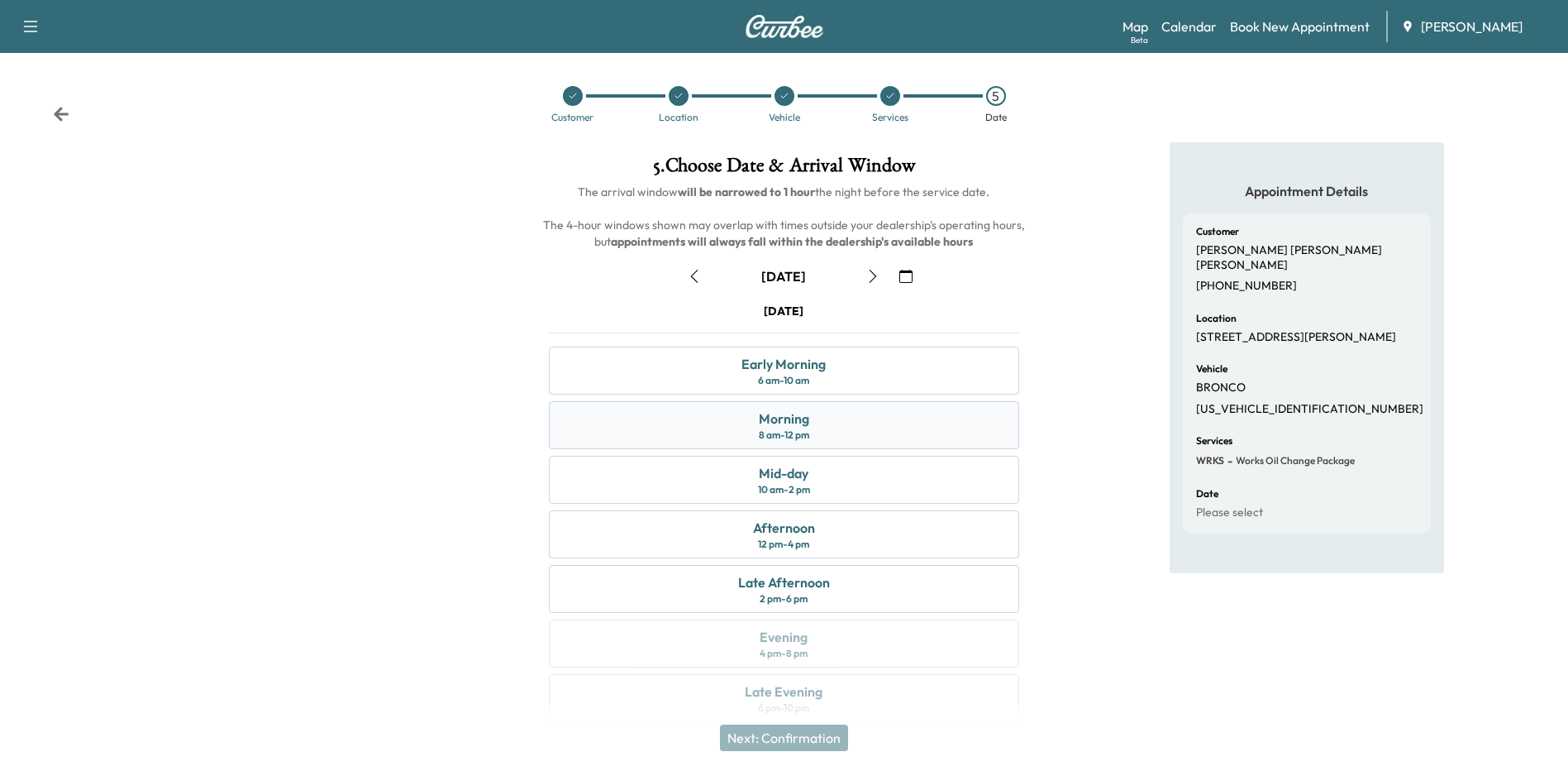
click at [683, 426] on div "Morning 8 am - 12 pm" at bounding box center [784, 425] width 470 height 48
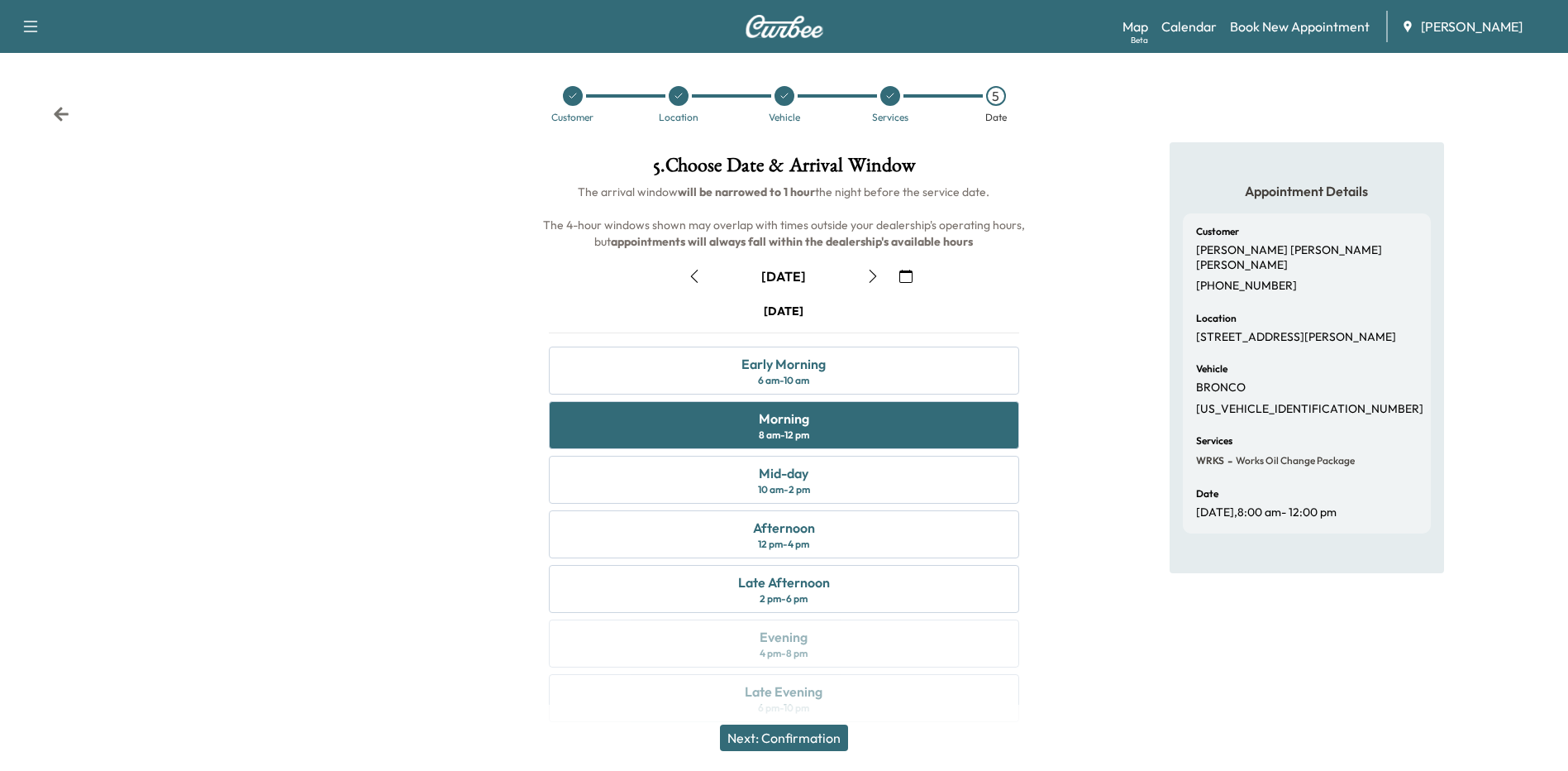
click at [1065, 429] on div "Appointment Details Customer [PERSON_NAME] [PERSON_NAME] [PHONE_NUMBER] Locatio…" at bounding box center [1307, 441] width 522 height 600
click at [865, 280] on button "button" at bounding box center [873, 276] width 28 height 26
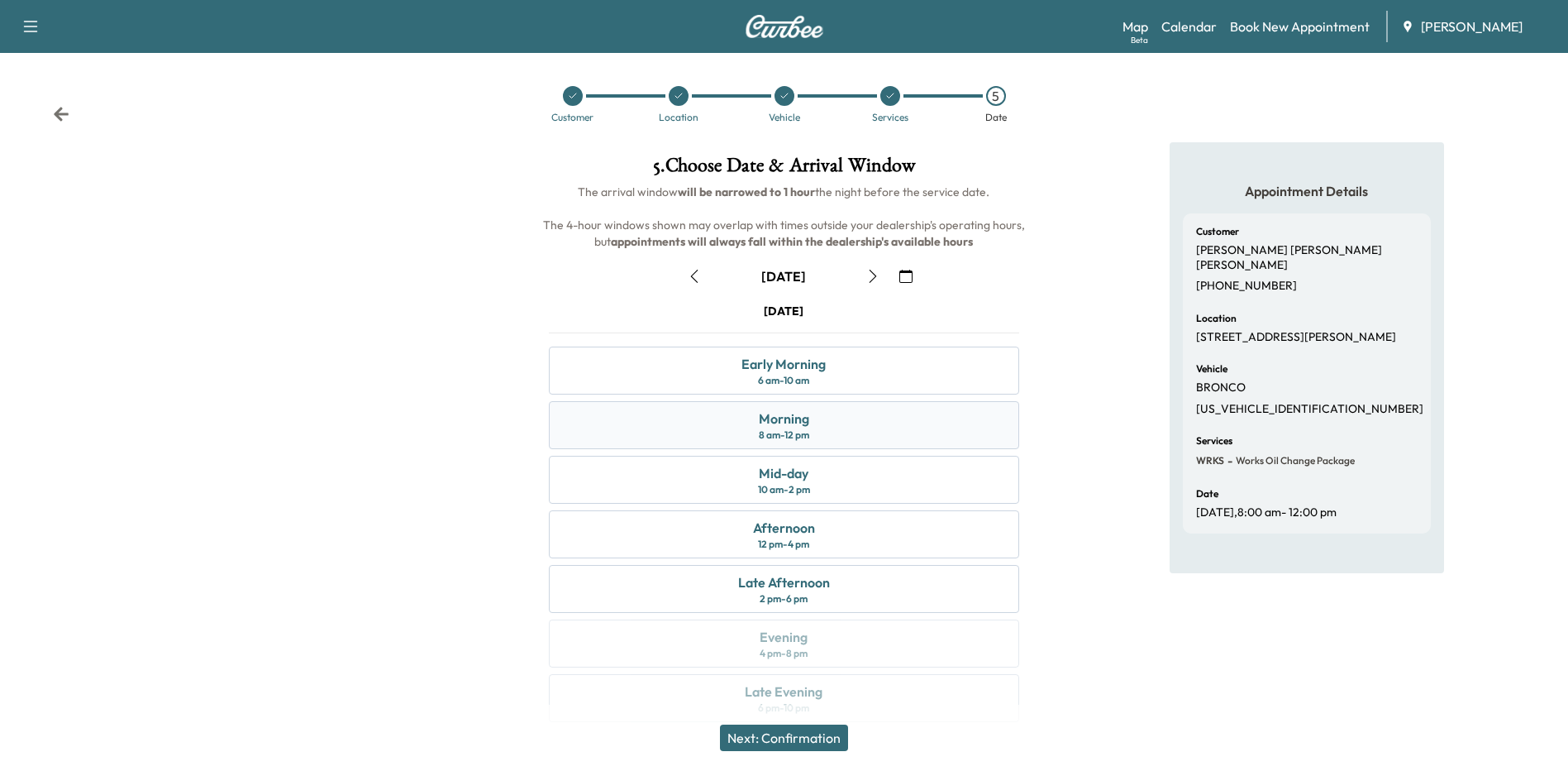
click at [797, 438] on div "8 am - 12 pm" at bounding box center [784, 435] width 50 height 14
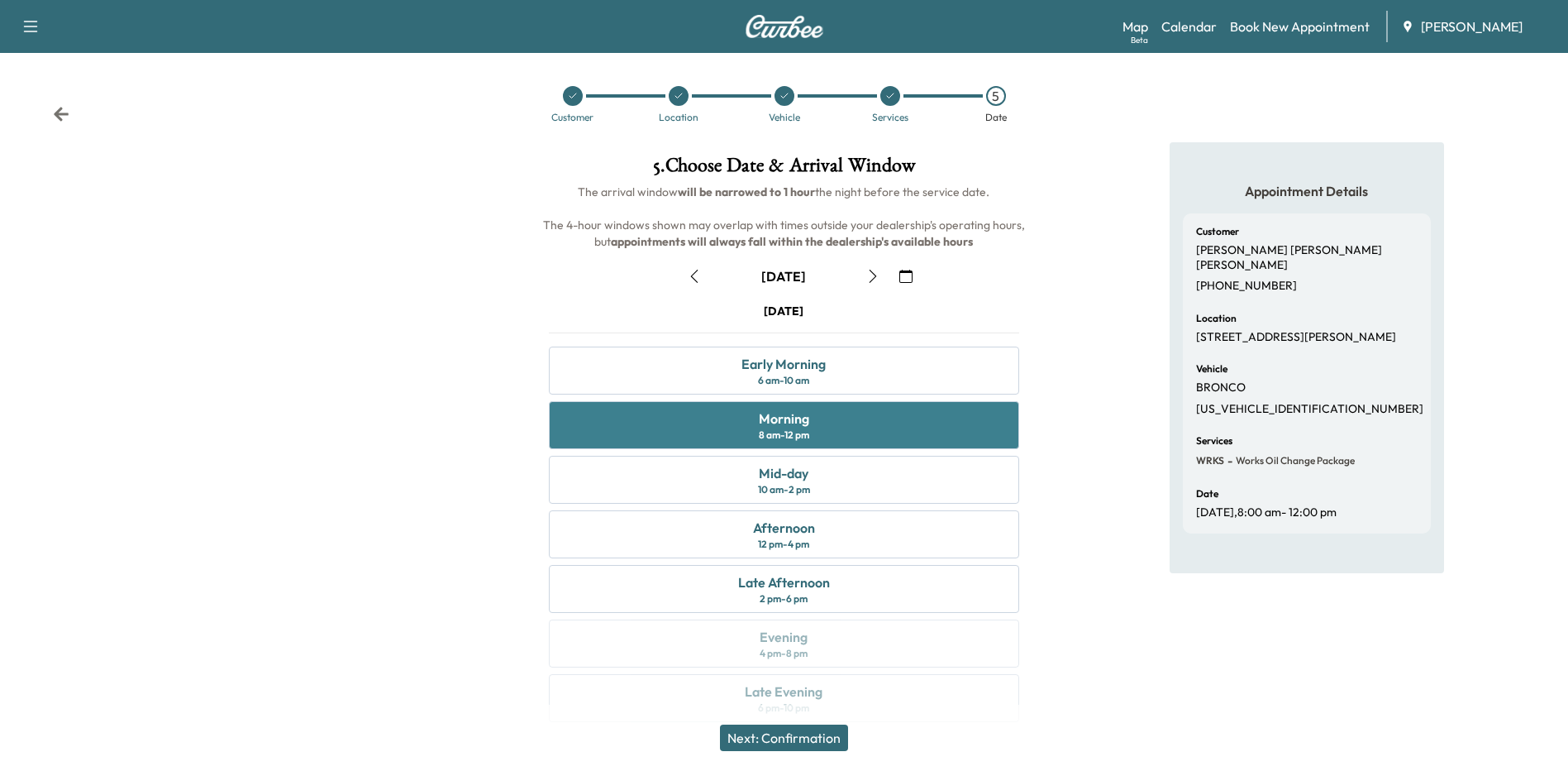
click at [951, 427] on div "Morning 8 am - 12 pm" at bounding box center [784, 425] width 470 height 48
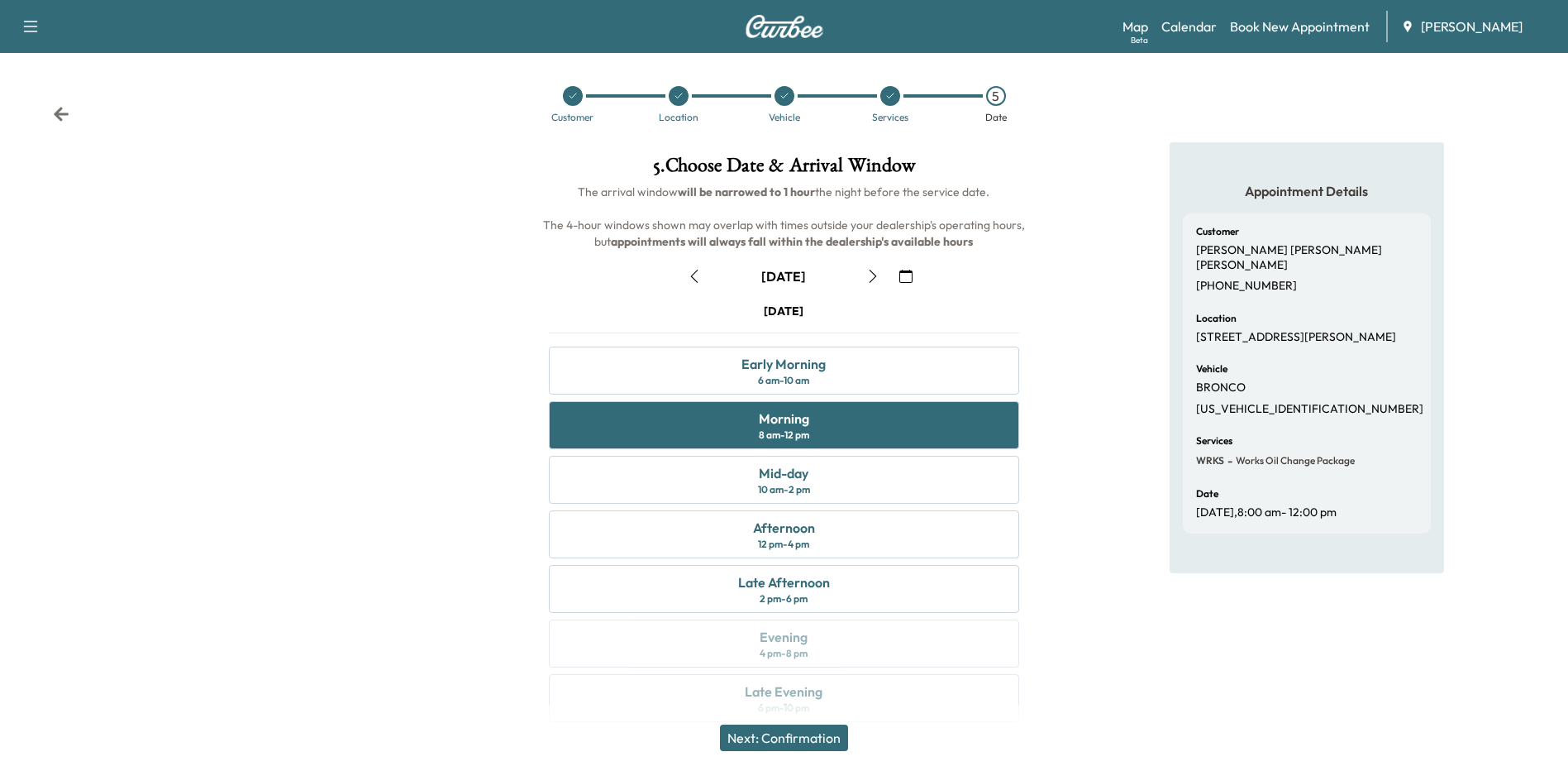
click at [1103, 506] on div "Appointment Details Customer [PERSON_NAME] [PERSON_NAME] [PHONE_NUMBER] Locatio…" at bounding box center [1307, 441] width 522 height 600
drag, startPoint x: 1233, startPoint y: 244, endPoint x: 1193, endPoint y: 231, distance: 42.1
click at [1193, 231] on div "Customer [PERSON_NAME] [PERSON_NAME] [PHONE_NUMBER] Location [STREET_ADDRESS][P…" at bounding box center [1307, 373] width 248 height 320
drag, startPoint x: 1193, startPoint y: 231, endPoint x: 1195, endPoint y: 246, distance: 15.1
click at [1195, 246] on div "Customer [PERSON_NAME] [PERSON_NAME] [PHONE_NUMBER] Location [STREET_ADDRESS][P…" at bounding box center [1307, 373] width 248 height 320
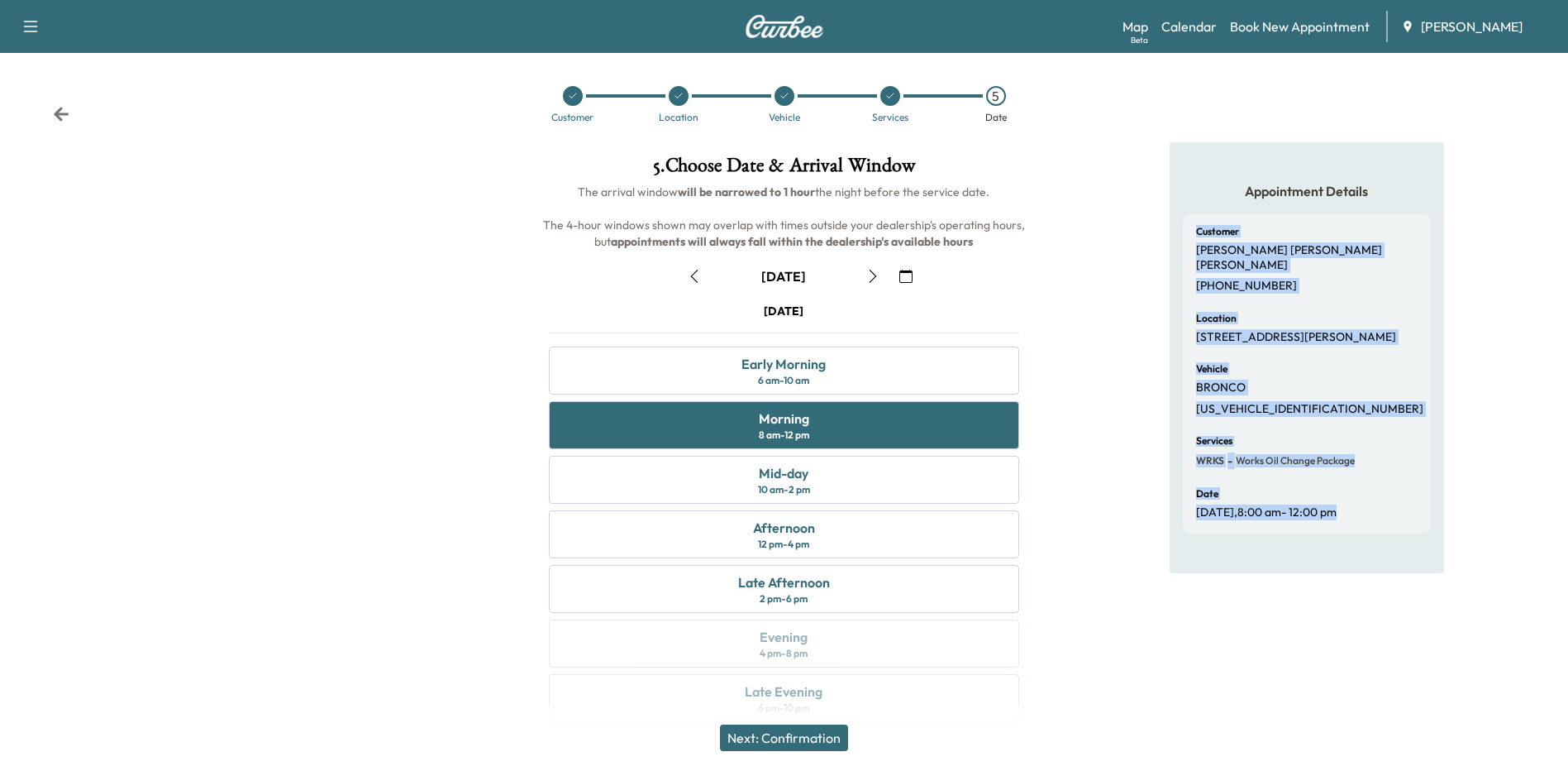
drag, startPoint x: 1196, startPoint y: 230, endPoint x: 1361, endPoint y: 502, distance: 318.1
click at [1361, 502] on div "Customer [PERSON_NAME] [PERSON_NAME] [PHONE_NUMBER] Location [STREET_ADDRESS][P…" at bounding box center [1307, 373] width 248 height 320
drag, startPoint x: 1361, startPoint y: 502, endPoint x: 1351, endPoint y: 454, distance: 49.0
click at [1351, 454] on span "Works Oil Change Package" at bounding box center [1294, 461] width 122 height 14
drag, startPoint x: 1360, startPoint y: 509, endPoint x: 1198, endPoint y: 224, distance: 327.8
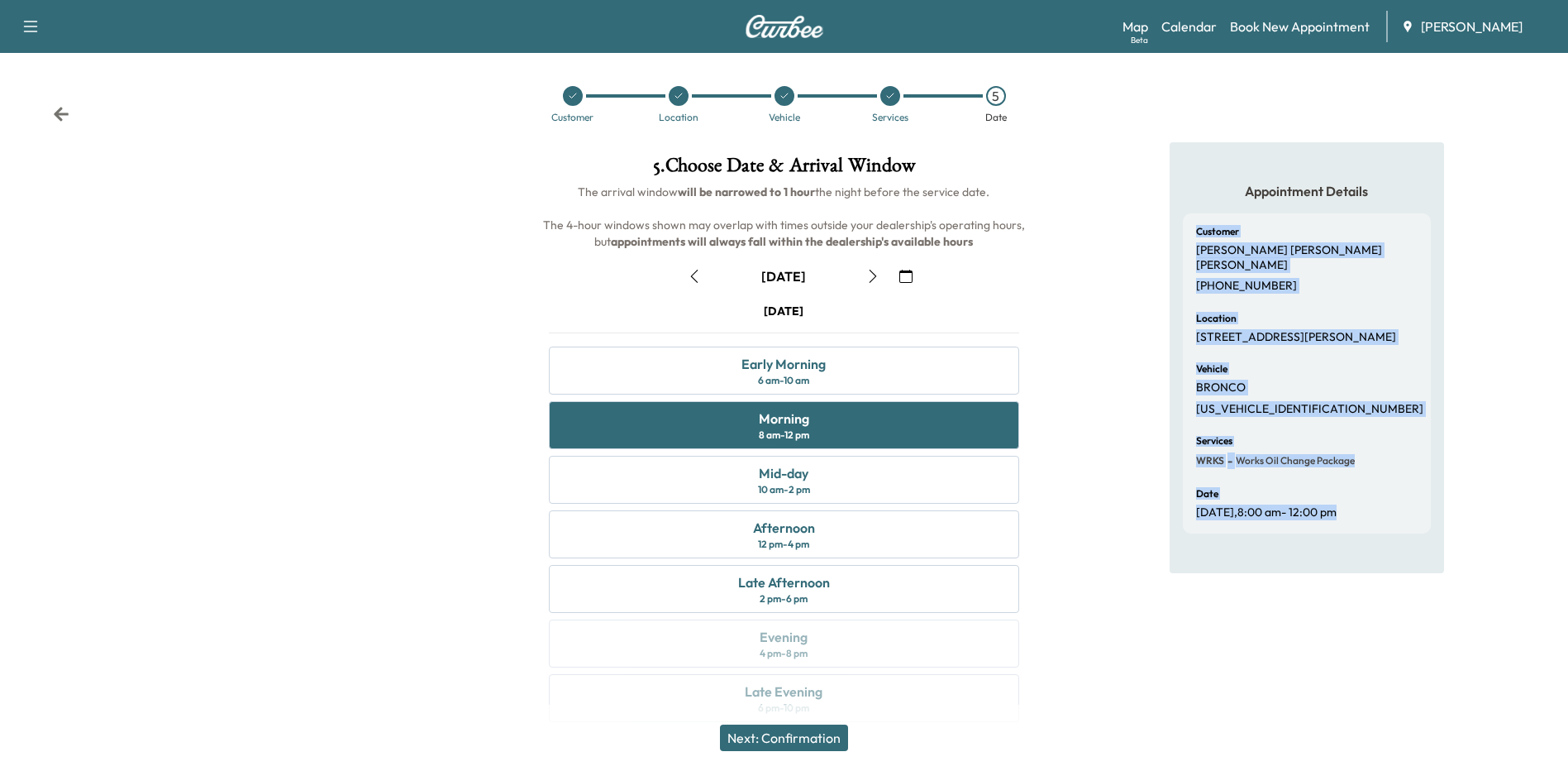
click at [1198, 224] on div "Customer [PERSON_NAME] [PERSON_NAME] [PHONE_NUMBER] Location [STREET_ADDRESS][P…" at bounding box center [1307, 373] width 248 height 320
drag, startPoint x: 1198, startPoint y: 224, endPoint x: 1189, endPoint y: 239, distance: 17.5
click at [1189, 239] on div "Customer [PERSON_NAME] [PERSON_NAME] [PHONE_NUMBER] Location [STREET_ADDRESS][P…" at bounding box center [1307, 373] width 248 height 320
drag, startPoint x: 1197, startPoint y: 233, endPoint x: 1402, endPoint y: 509, distance: 343.8
click at [1402, 509] on div "Customer [PERSON_NAME] [PERSON_NAME] [PHONE_NUMBER] Location [STREET_ADDRESS][P…" at bounding box center [1307, 373] width 248 height 320
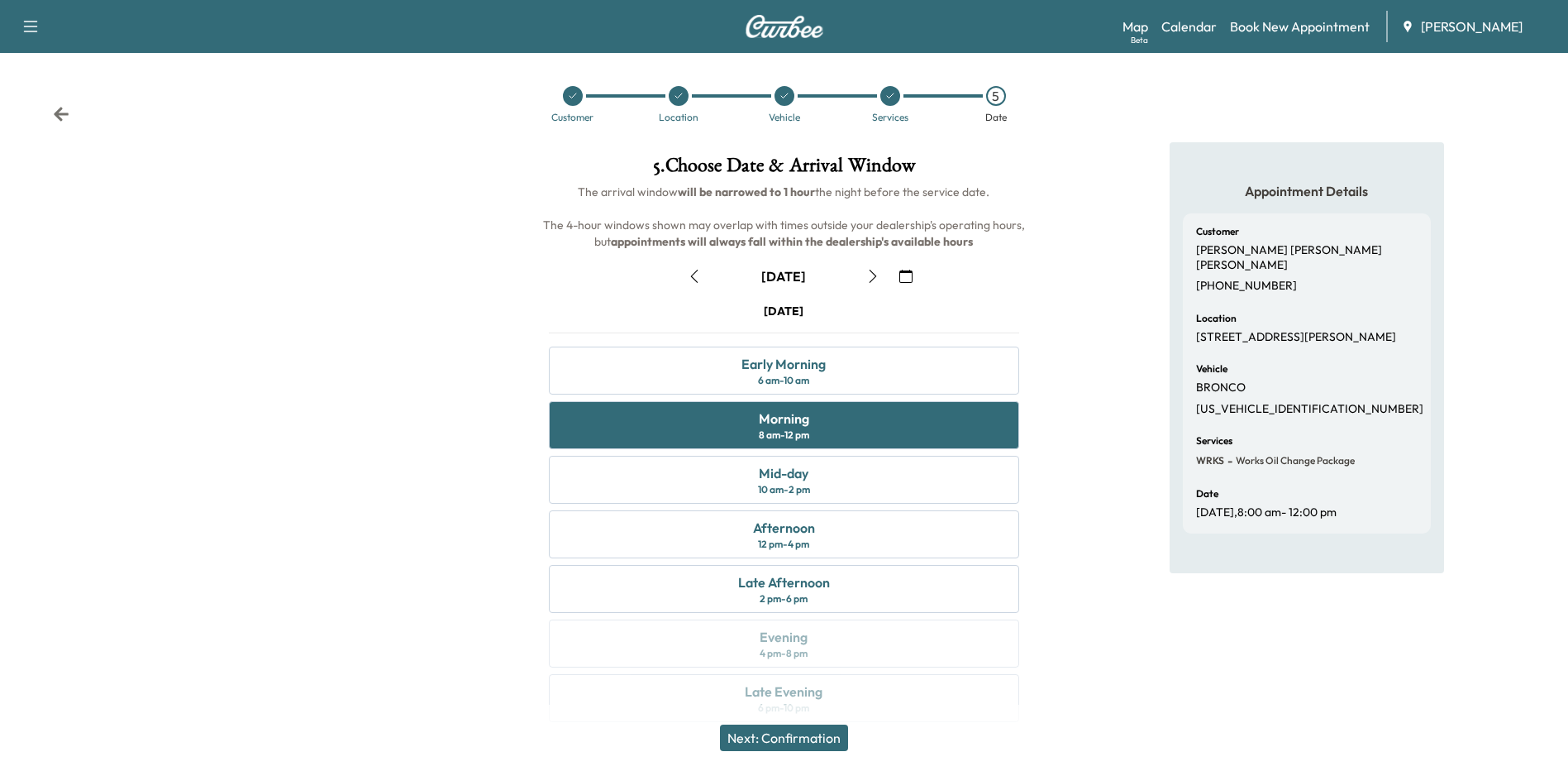
click at [1098, 476] on div "Appointment Details Customer [PERSON_NAME] [PERSON_NAME] [PHONE_NUMBER] Locatio…" at bounding box center [1307, 441] width 522 height 600
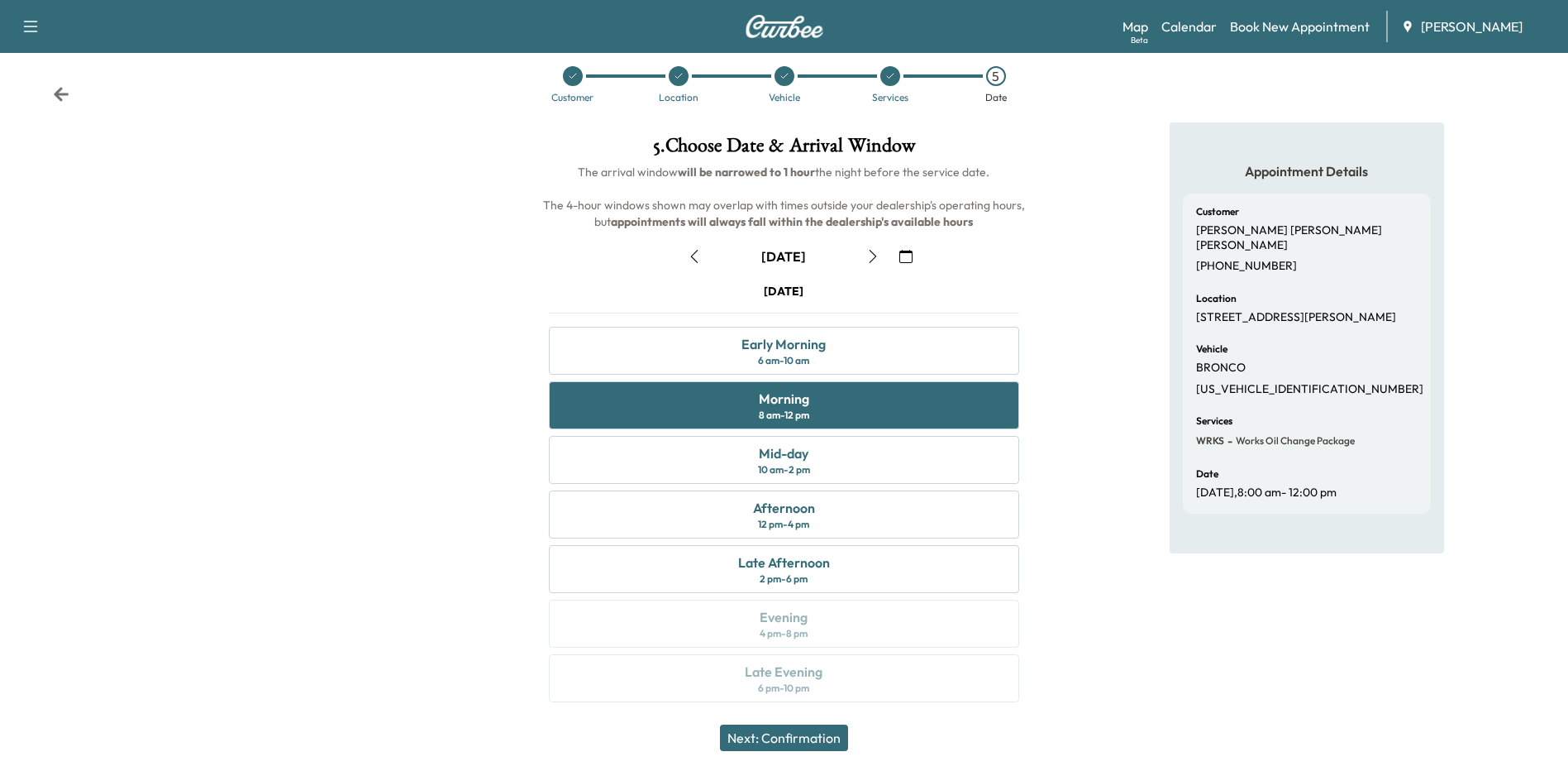
scroll to position [24, 0]
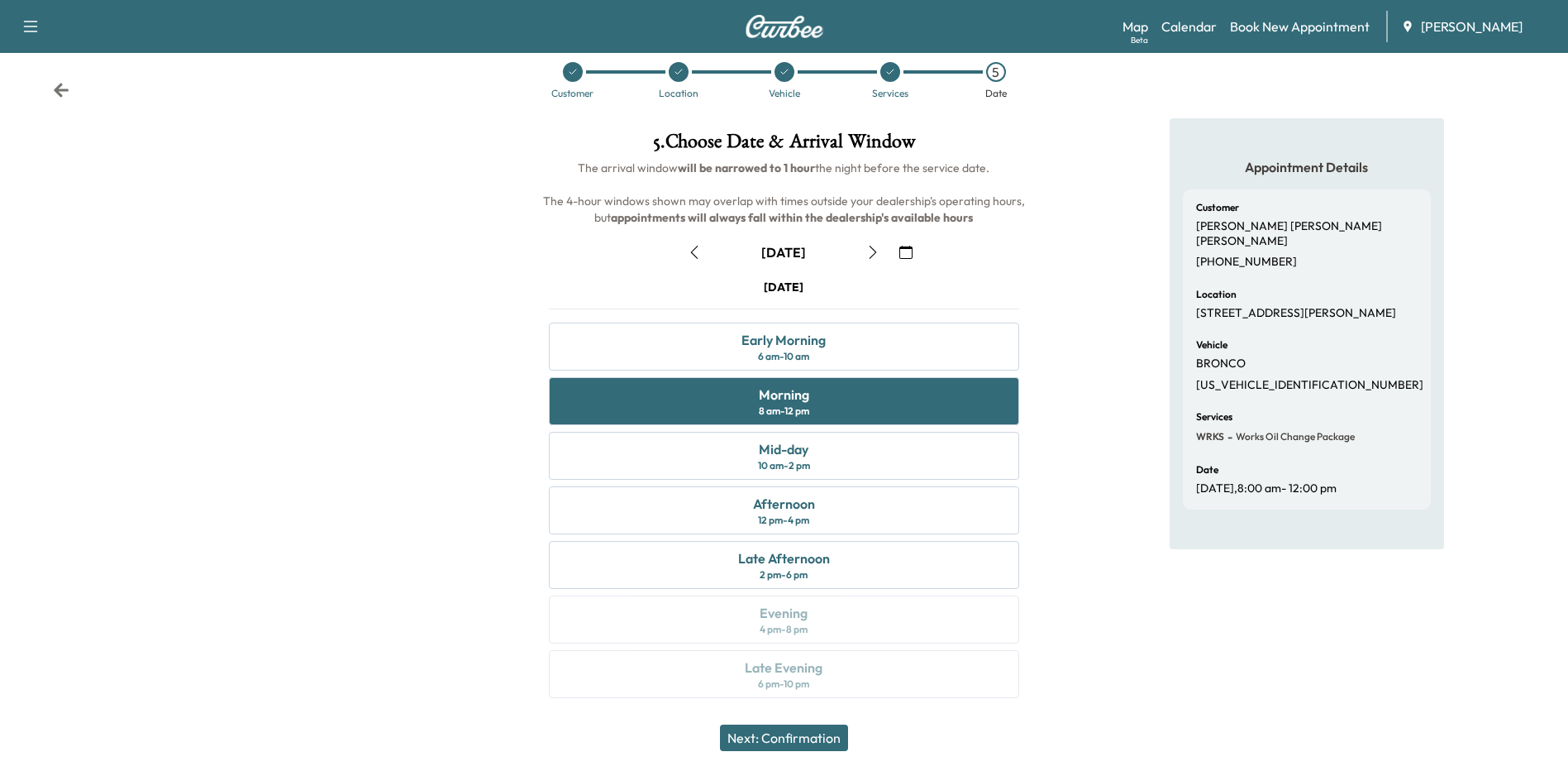
click at [787, 741] on button "Next: Confirmation" at bounding box center [784, 737] width 128 height 26
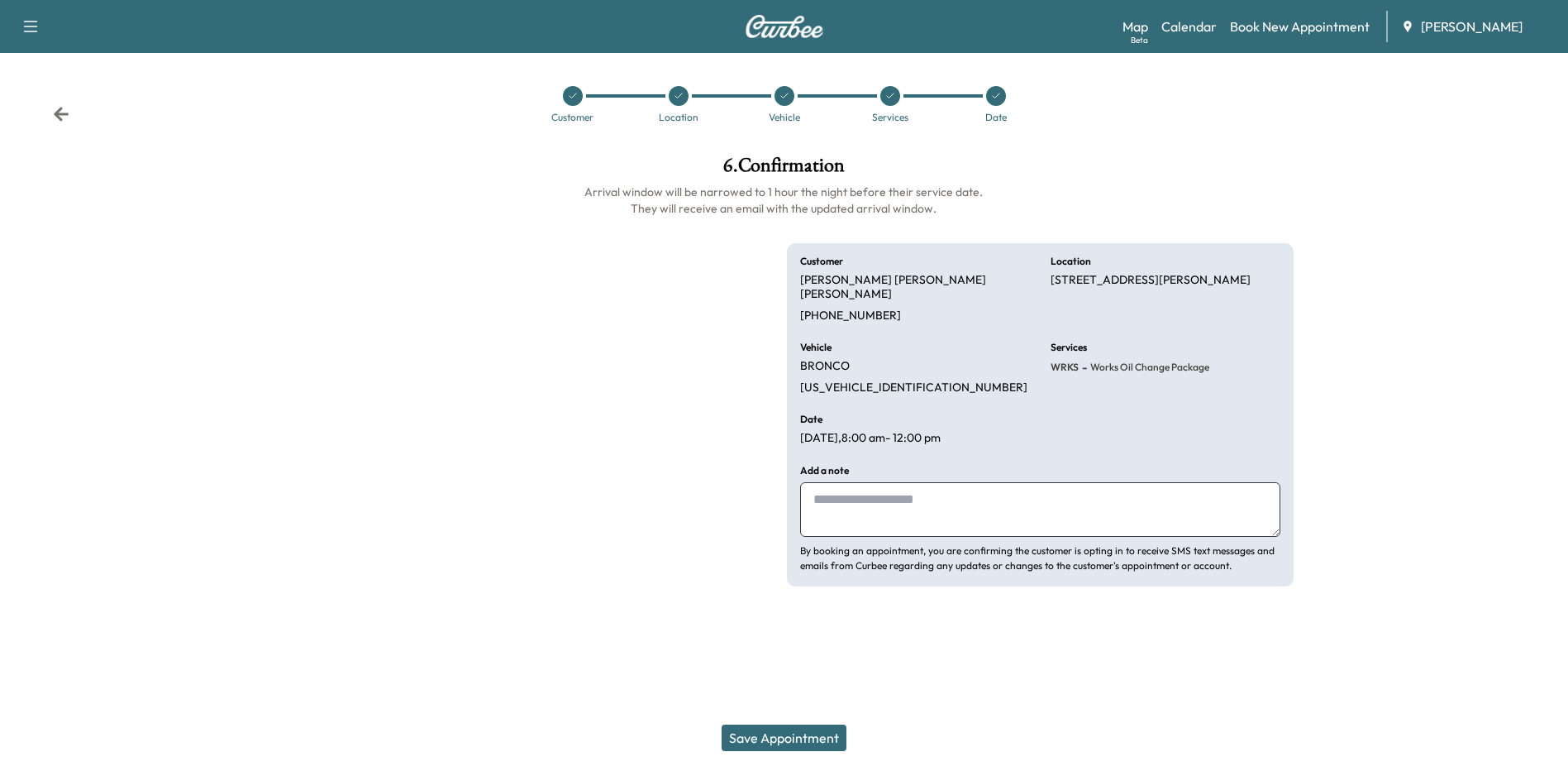
scroll to position [0, 0]
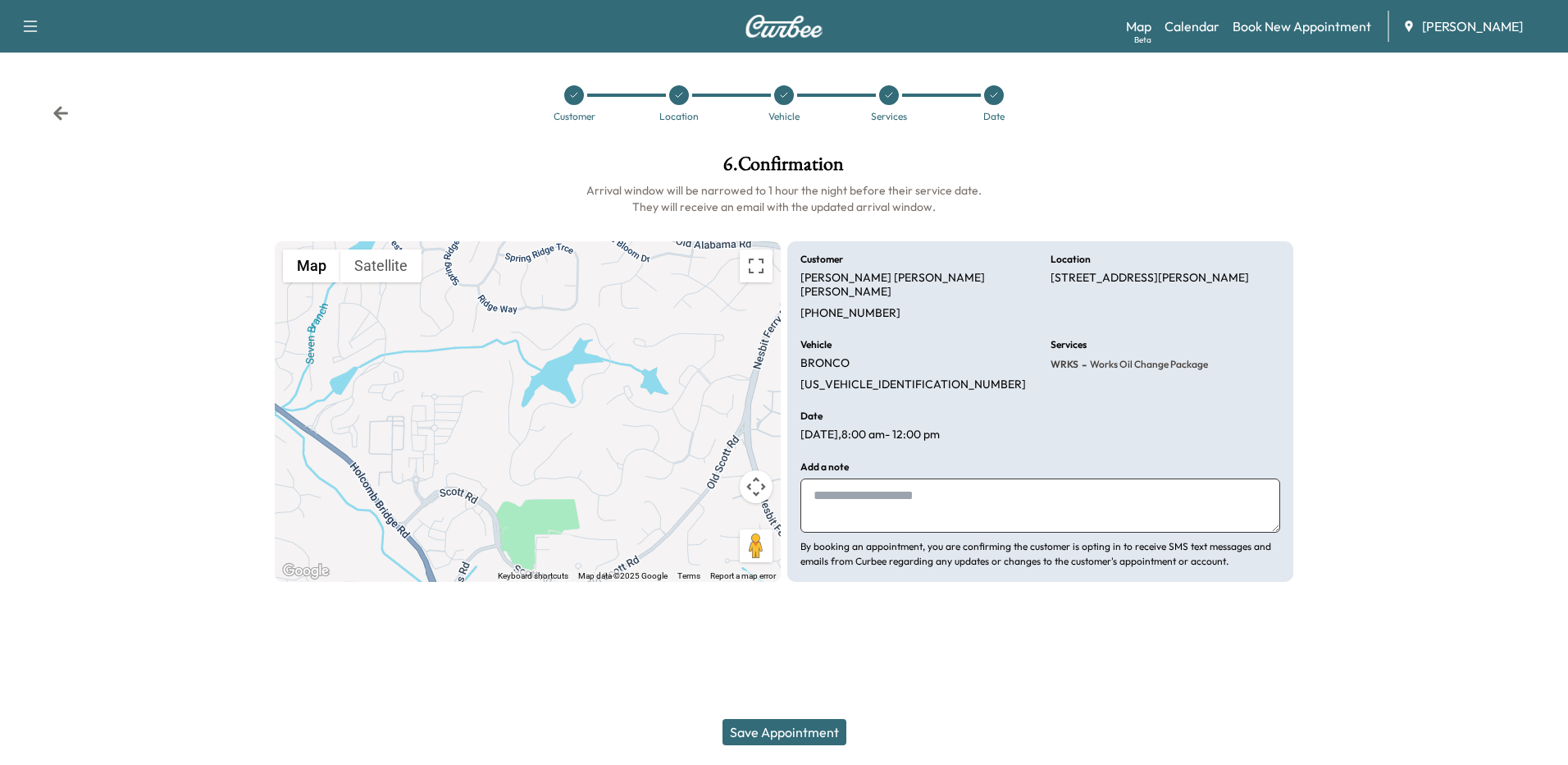
click at [789, 732] on button "Save Appointment" at bounding box center [784, 732] width 124 height 26
